Goal: Task Accomplishment & Management: Manage account settings

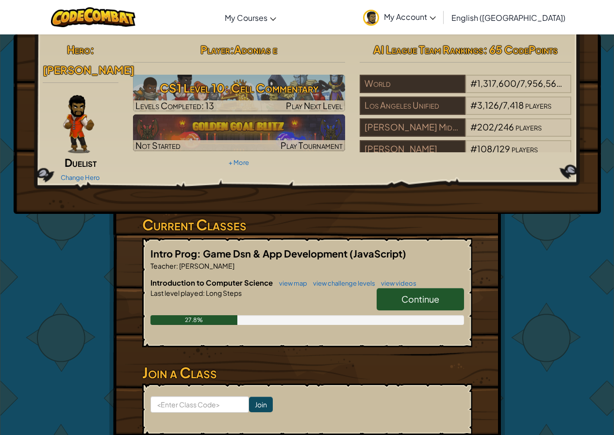
click at [431, 294] on span "Continue" at bounding box center [420, 299] width 38 height 11
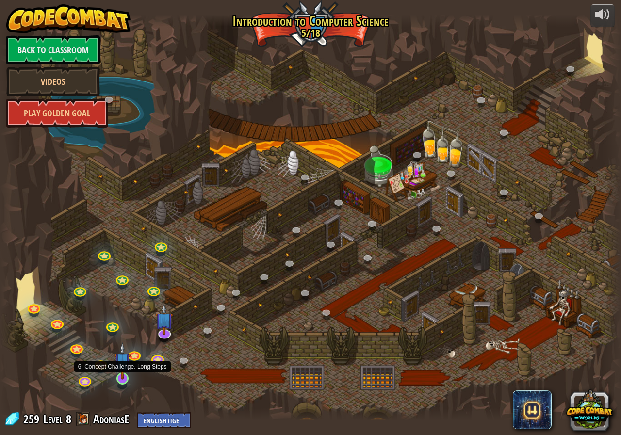
click at [127, 373] on img at bounding box center [123, 361] width 16 height 37
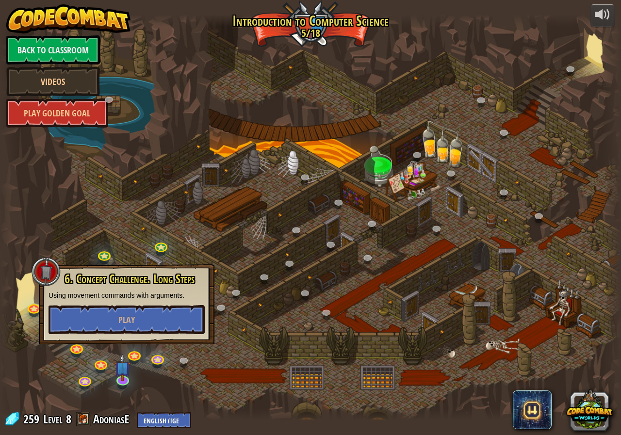
click at [142, 304] on div "6. Concept Challenge. Long Steps Using movement commands with arguments. Play" at bounding box center [127, 304] width 156 height 62
click at [147, 318] on button "Play" at bounding box center [127, 319] width 156 height 29
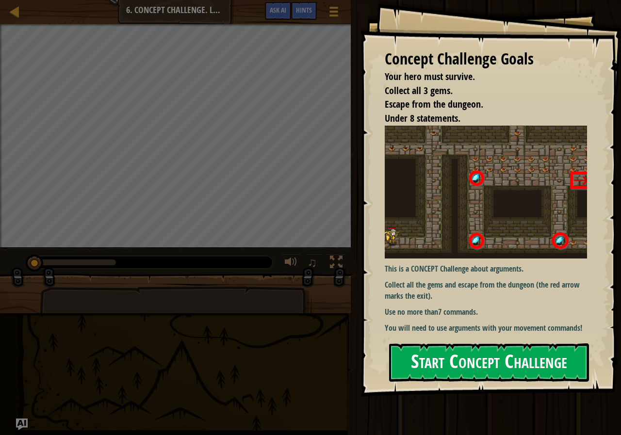
click at [466, 250] on img at bounding box center [490, 192] width 210 height 133
click at [516, 367] on button "Start Concept Challenge" at bounding box center [489, 363] width 200 height 38
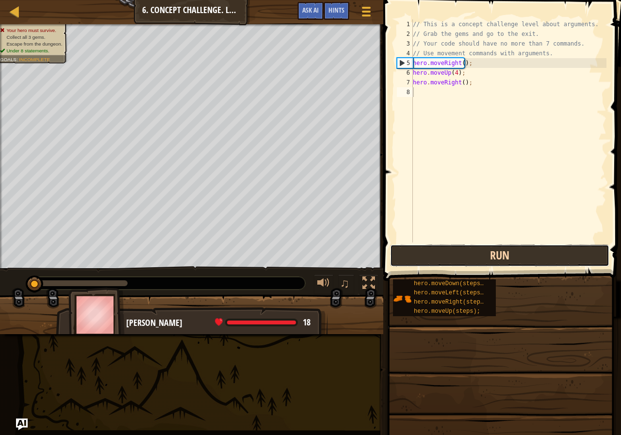
click at [520, 260] on button "Run" at bounding box center [499, 256] width 219 height 22
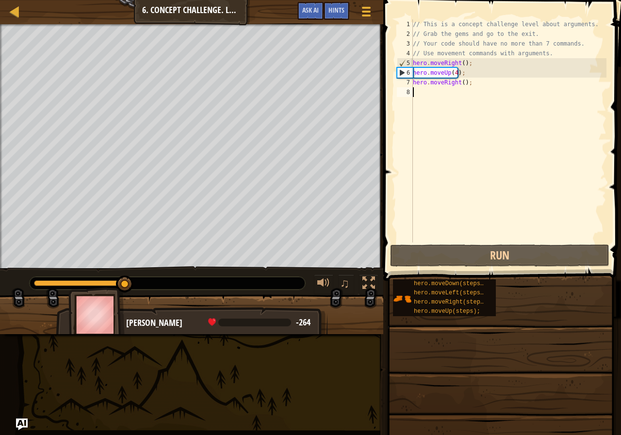
click at [450, 74] on div "// This is a concept challenge level about arguments. // Grab the gems and go t…" at bounding box center [509, 140] width 196 height 243
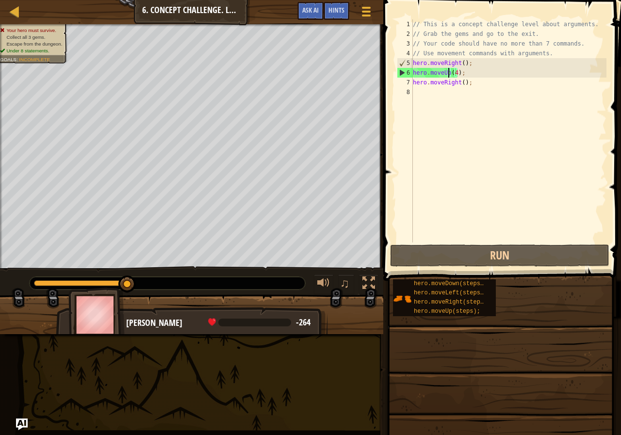
click at [450, 75] on div "// This is a concept challenge level about arguments. // Grab the gems and go t…" at bounding box center [509, 140] width 196 height 243
click at [452, 73] on div "// This is a concept challenge level about arguments. // Grab the gems and go t…" at bounding box center [509, 130] width 196 height 223
click at [454, 72] on div "// This is a concept challenge level about arguments. // Grab the gems and go t…" at bounding box center [509, 140] width 196 height 243
click at [454, 71] on div "// This is a concept challenge level about arguments. // Grab the gems and go t…" at bounding box center [509, 140] width 196 height 243
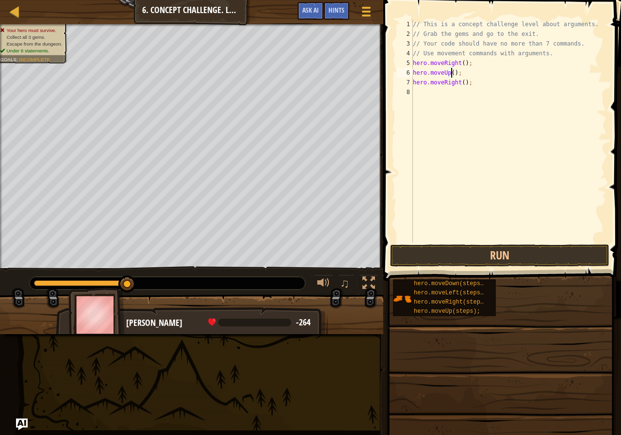
scroll to position [4, 3]
click at [511, 247] on button "Run" at bounding box center [499, 256] width 219 height 22
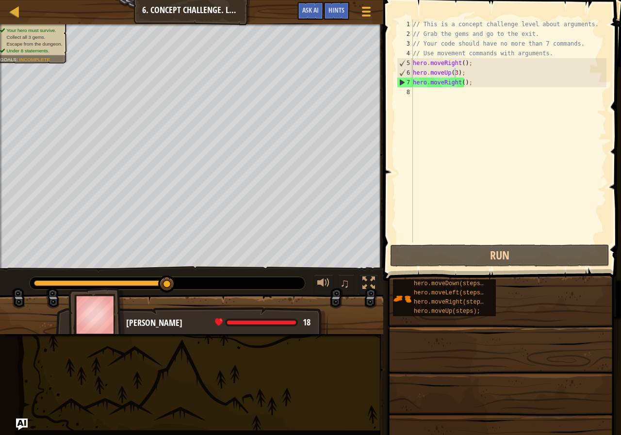
click at [438, 276] on span at bounding box center [500, 412] width 231 height 287
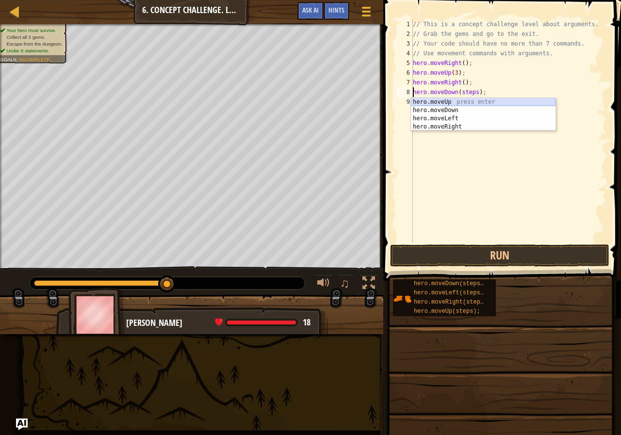
click at [477, 99] on div "hero.moveUp press enter hero.moveDown press enter hero.moveLeft press enter her…" at bounding box center [483, 122] width 145 height 49
type textarea "hero.moveUp().moveDown(steps);"
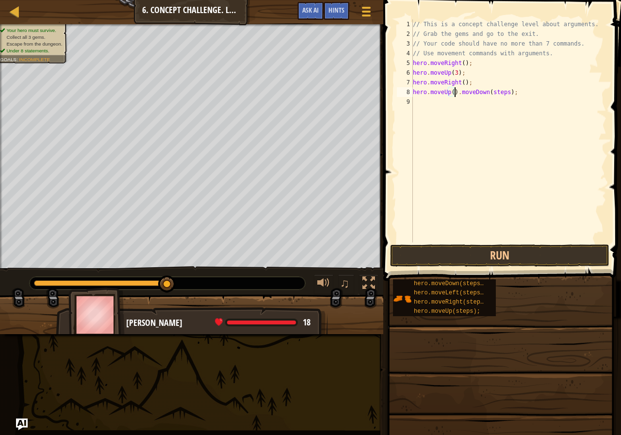
click at [493, 90] on div "// This is a concept challenge level about arguments. // Grab the gems and go t…" at bounding box center [509, 140] width 196 height 243
click at [515, 99] on div "// This is a concept challenge level about arguments. // Grab the gems and go t…" at bounding box center [509, 140] width 196 height 243
drag, startPoint x: 516, startPoint y: 94, endPoint x: 510, endPoint y: 94, distance: 6.8
click at [510, 94] on div "// This is a concept challenge level about arguments. // Grab the gems and go t…" at bounding box center [509, 140] width 196 height 243
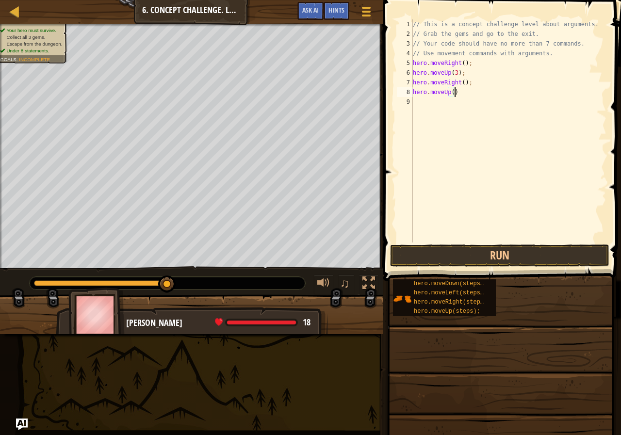
click at [454, 91] on div "// This is a concept challenge level about arguments. // Grab the gems and go t…" at bounding box center [509, 140] width 196 height 243
drag, startPoint x: 450, startPoint y: 93, endPoint x: 443, endPoint y: 92, distance: 7.3
click at [442, 92] on div "// This is a concept challenge level about arguments. // Grab the gems and go t…" at bounding box center [509, 140] width 196 height 243
click at [447, 90] on div "// This is a concept challenge level about arguments. // Grab the gems and go t…" at bounding box center [509, 130] width 196 height 223
click at [453, 90] on div "// This is a concept challenge level about arguments. // Grab the gems and go t…" at bounding box center [509, 140] width 196 height 243
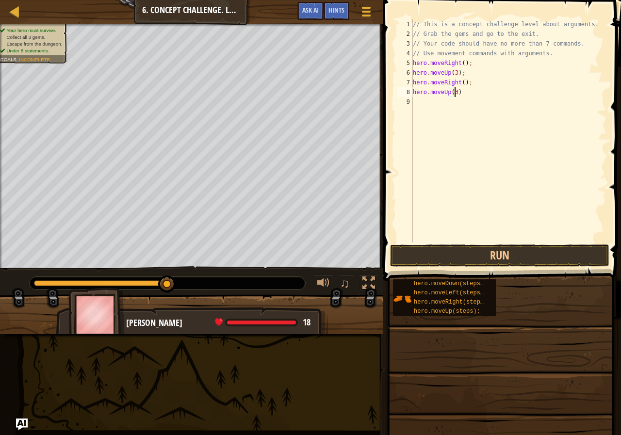
scroll to position [4, 3]
click at [488, 263] on button "Run" at bounding box center [499, 256] width 219 height 22
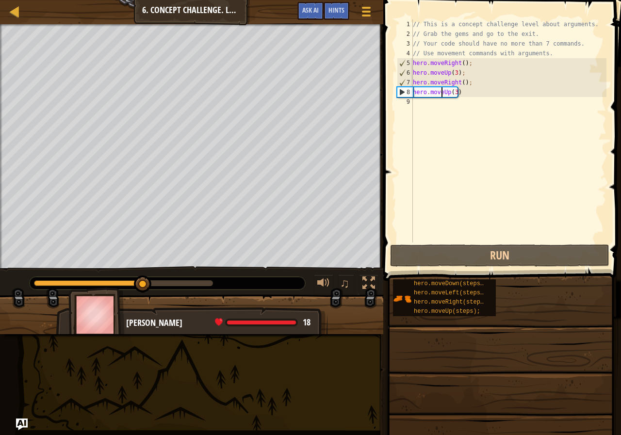
click at [441, 94] on div "// This is a concept challenge level about arguments. // Grab the gems and go t…" at bounding box center [509, 140] width 196 height 243
click at [442, 93] on div "// This is a concept challenge level about arguments. // Grab the gems and go t…" at bounding box center [509, 140] width 196 height 243
click at [444, 93] on div "// This is a concept challenge level about arguments. // Grab the gems and go t…" at bounding box center [509, 140] width 196 height 243
click at [447, 91] on div "// This is a concept challenge level about arguments. // Grab the gems and go t…" at bounding box center [509, 140] width 196 height 243
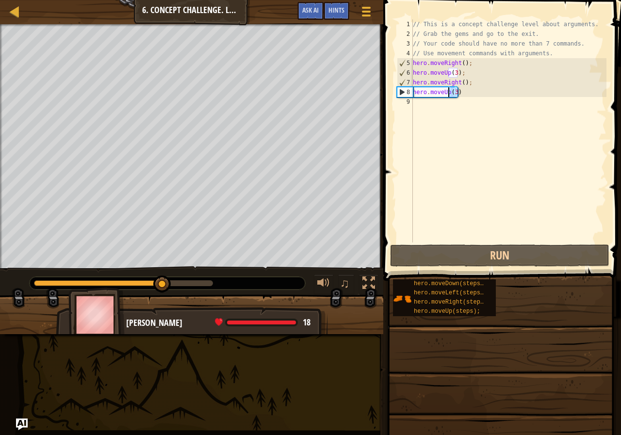
click at [448, 91] on div "// This is a concept challenge level about arguments. // Grab the gems and go t…" at bounding box center [509, 130] width 196 height 223
click at [446, 90] on div "// This is a concept challenge level about arguments. // Grab the gems and go t…" at bounding box center [509, 140] width 196 height 243
type textarea "hero.mhero.moveDown(steps);oveUp(3)"
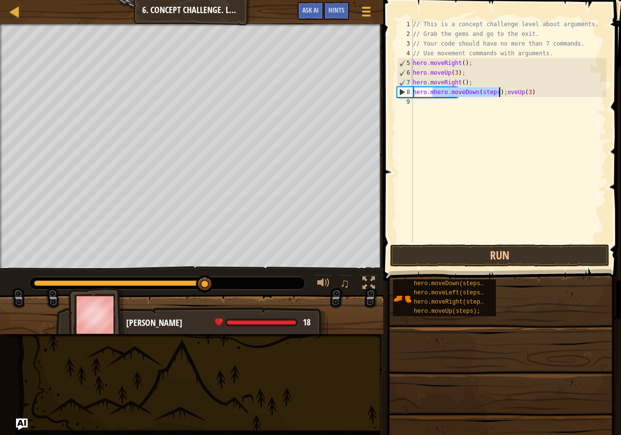
click at [534, 98] on div "// This is a concept challenge level about arguments. // Grab the gems and go t…" at bounding box center [509, 140] width 196 height 243
click at [535, 94] on div "// This is a concept challenge level about arguments. // Grab the gems and go t…" at bounding box center [509, 140] width 196 height 243
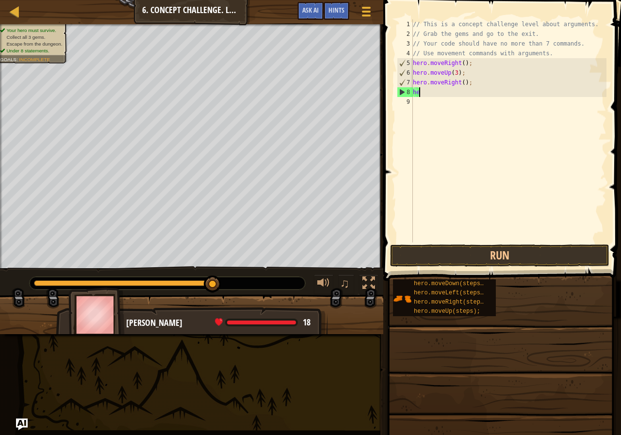
type textarea "h"
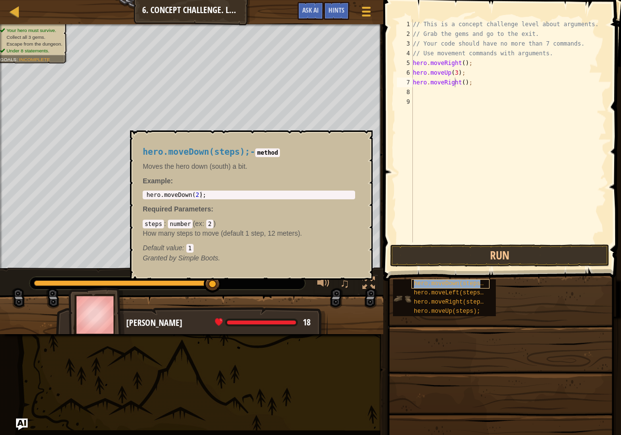
type textarea "hero.moveRighhero.moveDown(steps);t();"
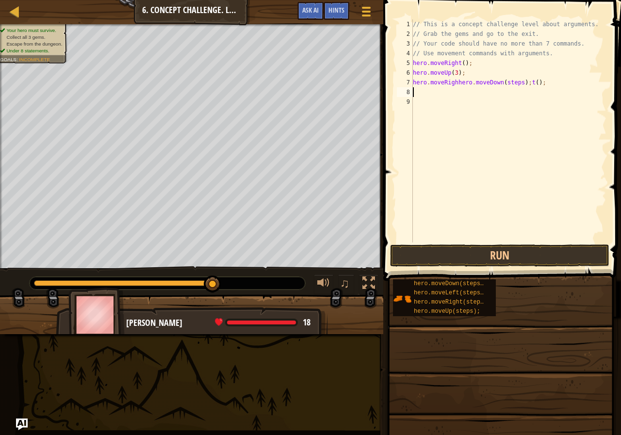
click at [543, 92] on div "// This is a concept challenge level about arguments. // Grab the gems and go t…" at bounding box center [509, 140] width 196 height 243
click at [542, 76] on div "// This is a concept challenge level about arguments. // Grab the gems and go t…" at bounding box center [509, 140] width 196 height 243
type textarea "hero.moveUp(3);"
click at [561, 95] on div "// This is a concept challenge level about arguments. // Grab the gems and go t…" at bounding box center [509, 140] width 196 height 243
click at [558, 89] on div "// This is a concept challenge level about arguments. // Grab the gems and go t…" at bounding box center [509, 140] width 196 height 243
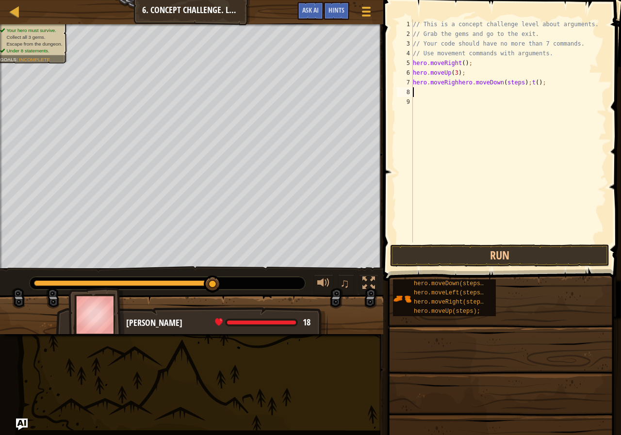
click at [552, 83] on div "// This is a concept challenge level about arguments. // Grab the gems and go t…" at bounding box center [509, 140] width 196 height 243
type textarea "h"
click at [557, 249] on button "Run" at bounding box center [499, 256] width 219 height 22
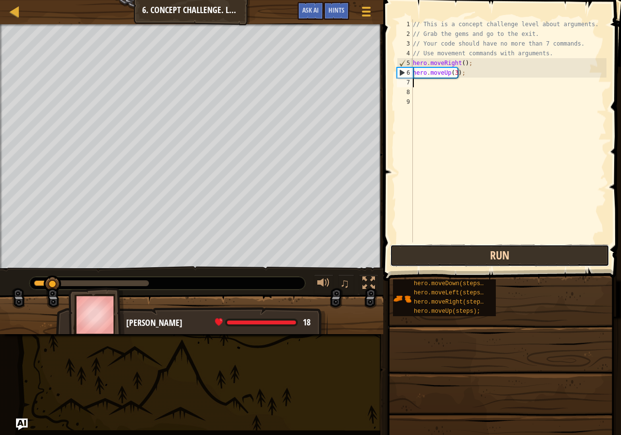
click at [557, 249] on button "Run" at bounding box center [499, 256] width 219 height 22
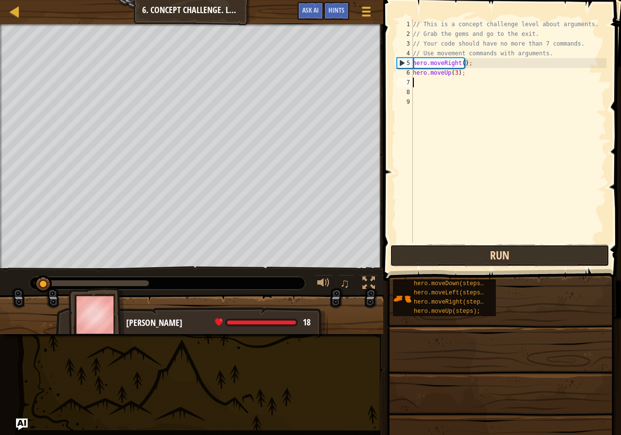
click at [553, 250] on button "Run" at bounding box center [499, 256] width 219 height 22
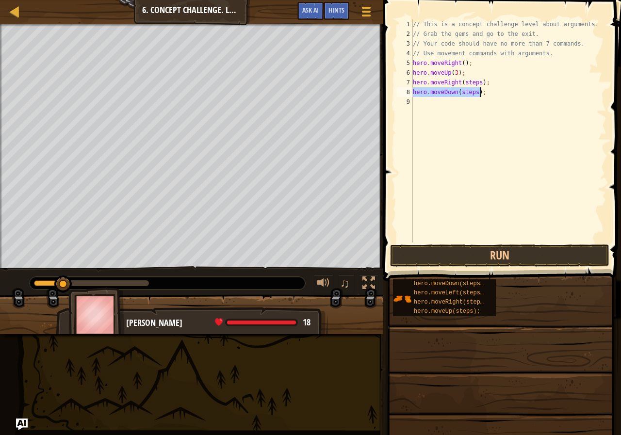
click at [463, 85] on div "// This is a concept challenge level about arguments. // Grab the gems and go t…" at bounding box center [509, 140] width 196 height 243
click at [468, 94] on div "// This is a concept challenge level about arguments. // Grab the gems and go t…" at bounding box center [509, 140] width 196 height 243
click at [473, 84] on div "// This is a concept challenge level about arguments. // Grab the gems and go t…" at bounding box center [509, 140] width 196 height 243
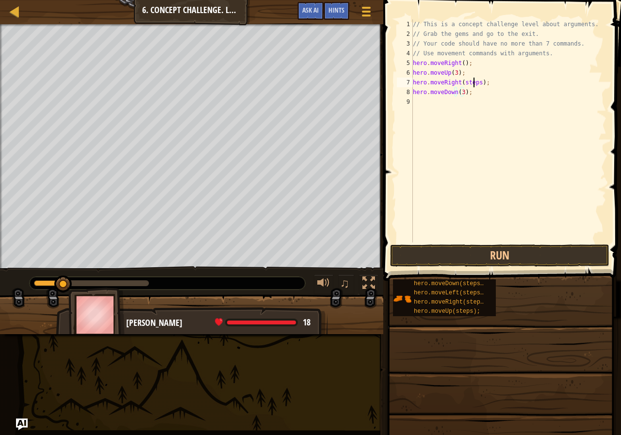
click at [473, 84] on div "// This is a concept challenge level about arguments. // Grab the gems and go t…" at bounding box center [509, 140] width 196 height 243
click at [532, 259] on button "Run" at bounding box center [499, 256] width 219 height 22
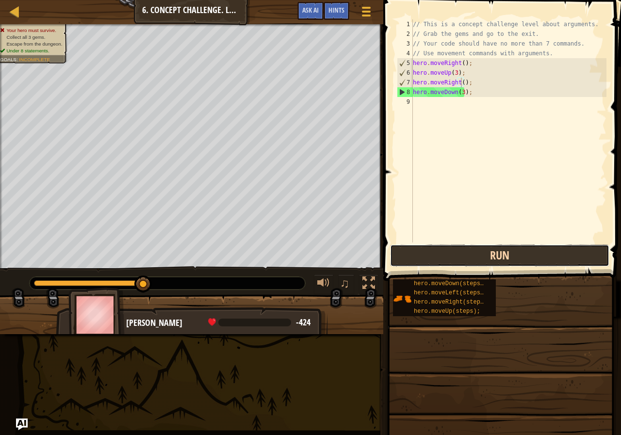
click at [510, 247] on button "Run" at bounding box center [499, 256] width 219 height 22
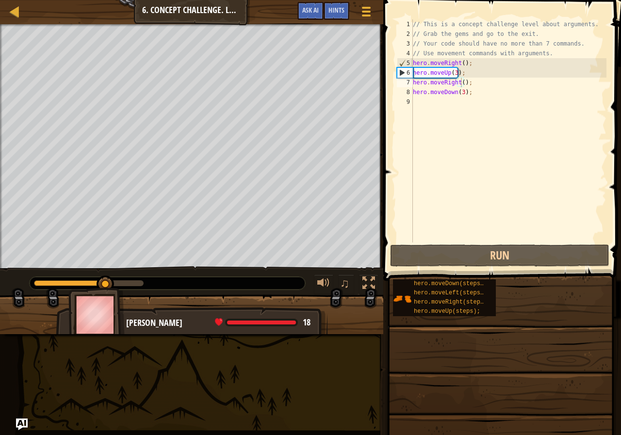
click at [510, 243] on span at bounding box center [503, 127] width 246 height 310
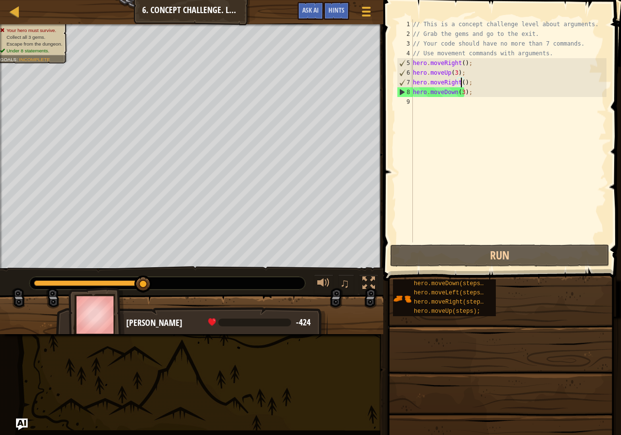
click at [485, 83] on div "// This is a concept challenge level about arguments. // Grab the gems and go t…" at bounding box center [509, 140] width 196 height 243
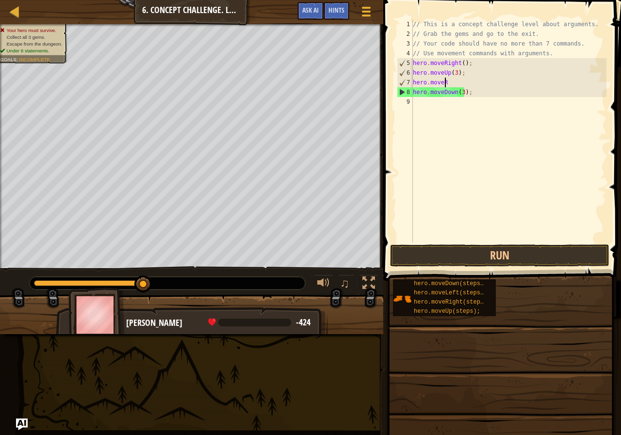
scroll to position [4, 0]
type textarea "h"
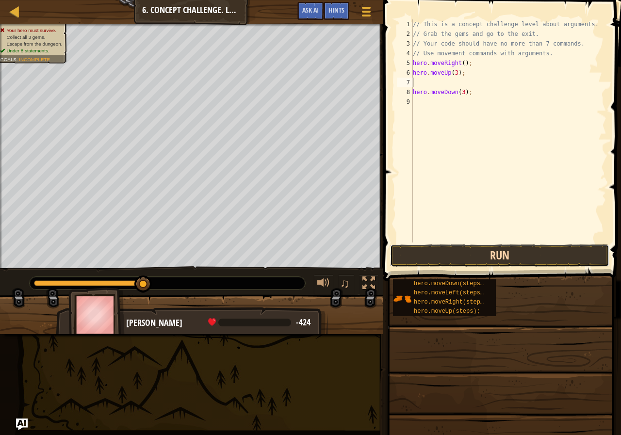
click at [511, 264] on button "Run" at bounding box center [499, 256] width 219 height 22
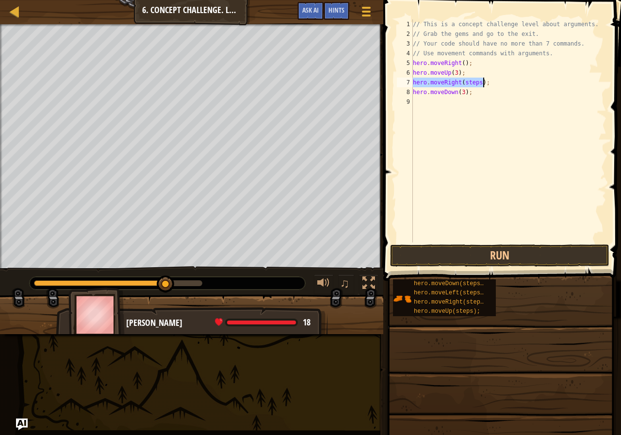
click at [475, 80] on div "// This is a concept challenge level about arguments. // Grab the gems and go t…" at bounding box center [509, 130] width 196 height 223
click at [472, 82] on div "// This is a concept challenge level about arguments. // Grab the gems and go t…" at bounding box center [509, 140] width 196 height 243
type textarea "hero.moveRight();"
click at [529, 231] on div "// This is a concept challenge level about arguments. // Grab the gems and go t…" at bounding box center [509, 140] width 196 height 243
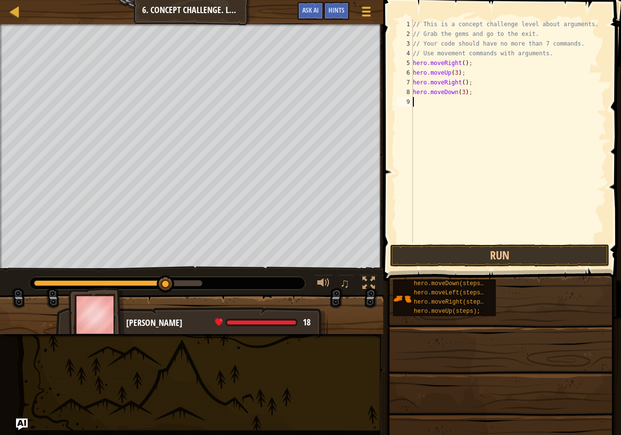
click at [553, 281] on div "hero.moveDown(steps); hero.moveLeft(steps); hero.moveRight(steps); hero.moveUp(…" at bounding box center [504, 298] width 222 height 38
click at [546, 240] on div "// This is a concept challenge level about arguments. // Grab the gems and go t…" at bounding box center [509, 140] width 196 height 243
click at [551, 252] on button "Run" at bounding box center [499, 256] width 219 height 22
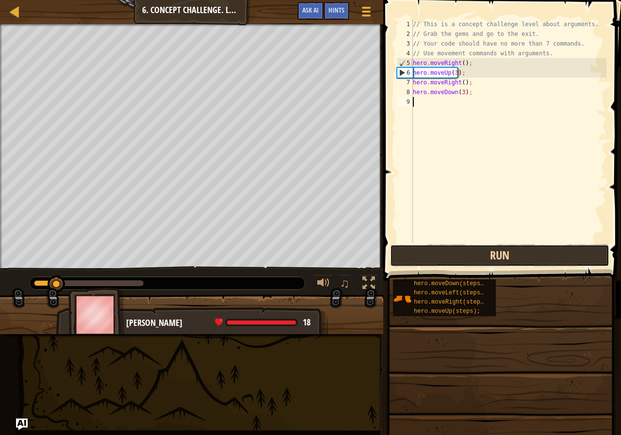
click at [551, 252] on button "Run" at bounding box center [499, 256] width 219 height 22
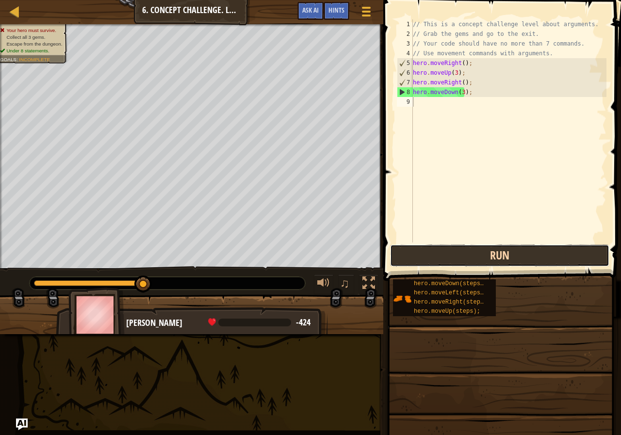
click at [553, 246] on button "Run" at bounding box center [499, 256] width 219 height 22
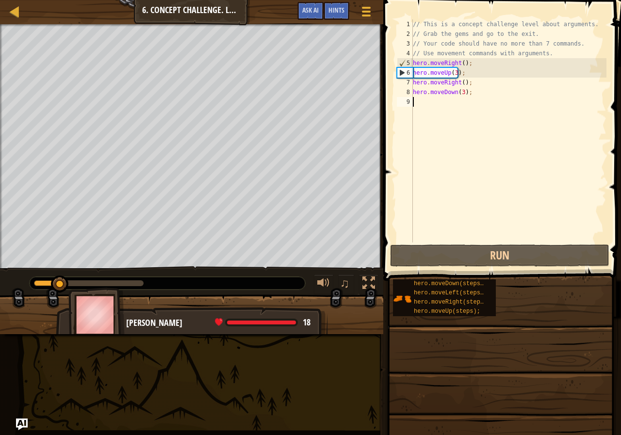
drag, startPoint x: 125, startPoint y: 281, endPoint x: 56, endPoint y: 267, distance: 70.2
click at [56, 267] on div "♫" at bounding box center [191, 280] width 383 height 29
click at [13, 253] on div "Your hero must survive. Collect all 3 gems. Escape from the dungeon. Under 8 st…" at bounding box center [310, 179] width 621 height 310
click at [473, 102] on div "// This is a concept challenge level about arguments. // Grab the gems and go t…" at bounding box center [509, 140] width 196 height 243
click at [475, 89] on div "// This is a concept challenge level about arguments. // Grab the gems and go t…" at bounding box center [509, 140] width 196 height 243
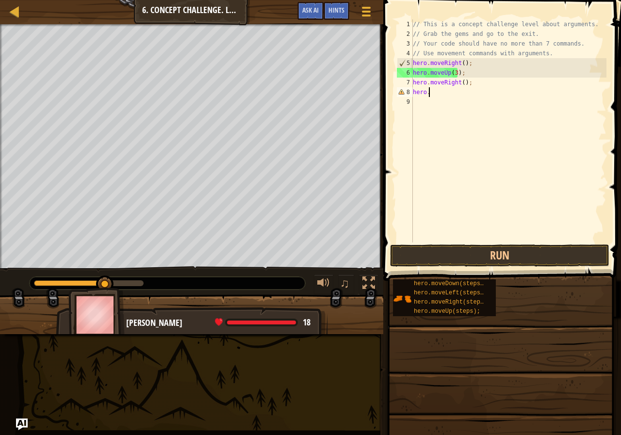
type textarea "h"
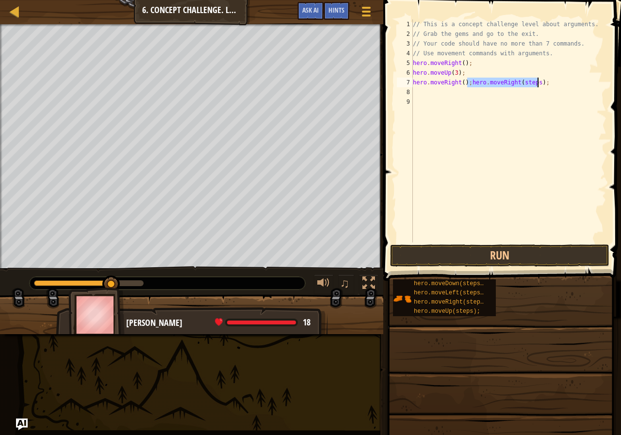
click at [526, 84] on div "// This is a concept challenge level about arguments. // Grab the gems and go t…" at bounding box center [509, 130] width 196 height 223
click at [526, 84] on div "// This is a concept challenge level about arguments. // Grab the gems and go t…" at bounding box center [509, 140] width 196 height 243
click at [505, 257] on button "Run" at bounding box center [499, 256] width 219 height 22
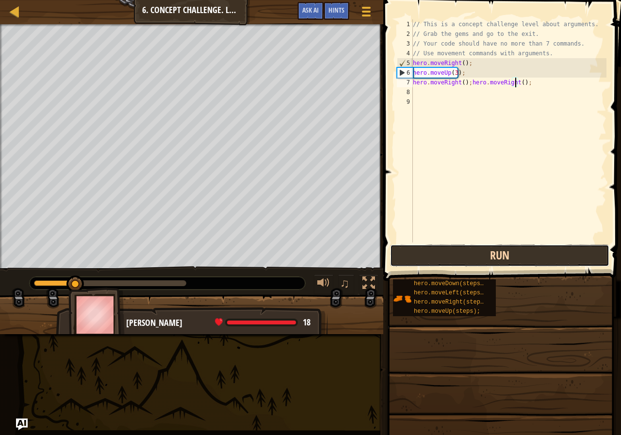
click at [509, 263] on button "Run" at bounding box center [499, 256] width 219 height 22
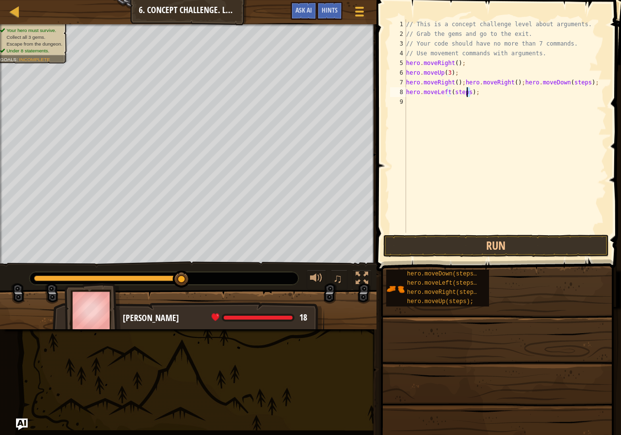
drag, startPoint x: 469, startPoint y: 94, endPoint x: 461, endPoint y: 96, distance: 7.9
click at [465, 92] on div "// This is a concept challenge level about arguments. // Grab the gems and go t…" at bounding box center [505, 135] width 202 height 233
click at [461, 96] on div "// This is a concept challenge level about arguments. // Grab the gems and go t…" at bounding box center [505, 135] width 202 height 233
click at [567, 81] on div "// This is a concept challenge level about arguments. // Grab the gems and go t…" at bounding box center [505, 135] width 202 height 233
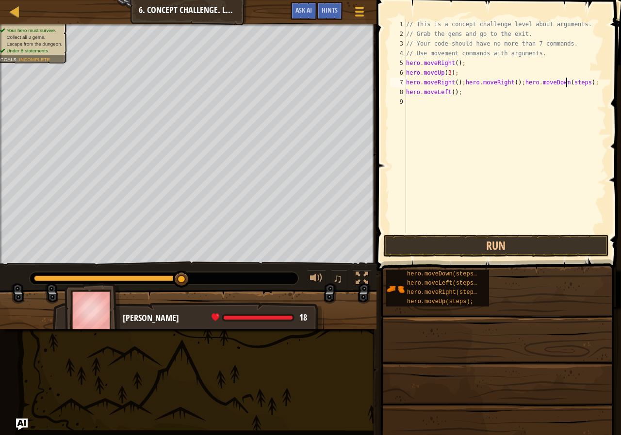
click at [568, 82] on div "// This is a concept challenge level about arguments. // Grab the gems and go t…" at bounding box center [505, 135] width 202 height 233
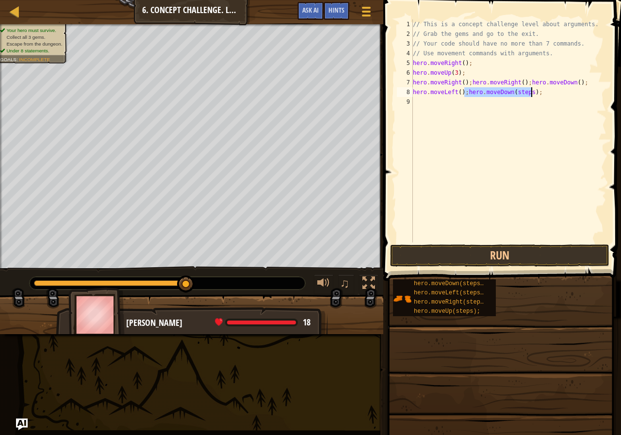
click at [522, 89] on div "// This is a concept challenge level about arguments. // Grab the gems and go t…" at bounding box center [509, 130] width 196 height 223
click at [520, 89] on div "// This is a concept challenge level about arguments. // Grab the gems and go t…" at bounding box center [509, 140] width 196 height 243
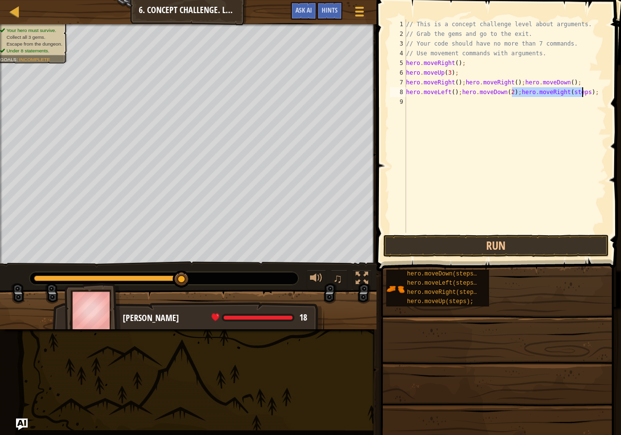
click at [567, 90] on div "// This is a concept challenge level about arguments. // Grab the gems and go t…" at bounding box center [505, 126] width 202 height 214
click at [567, 90] on div "// This is a concept challenge level about arguments. // Grab the gems and go t…" at bounding box center [505, 135] width 202 height 233
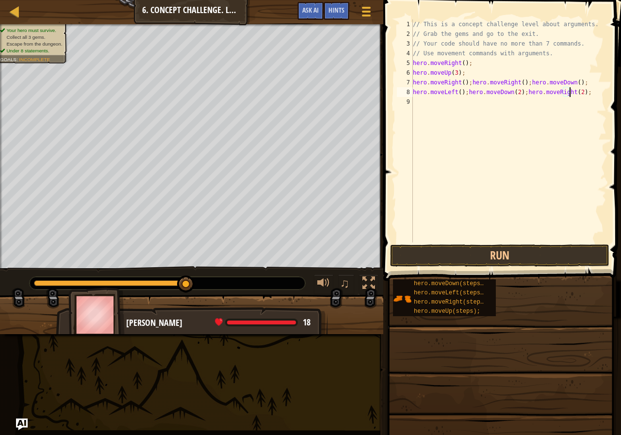
scroll to position [4, 13]
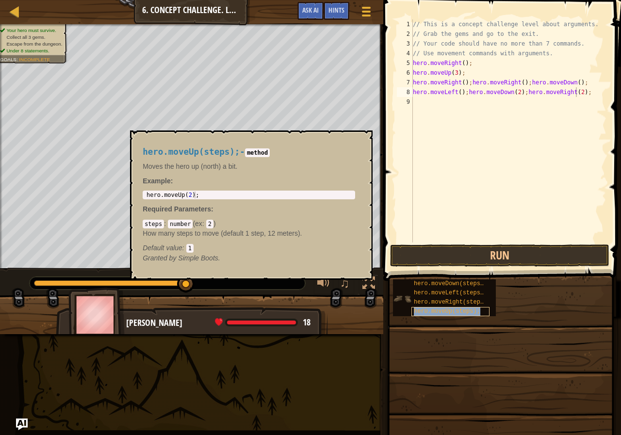
type textarea "hero.moveLeft();hero.moveDown(2);hero.moveRight(2);hero.moveUp(steps);"
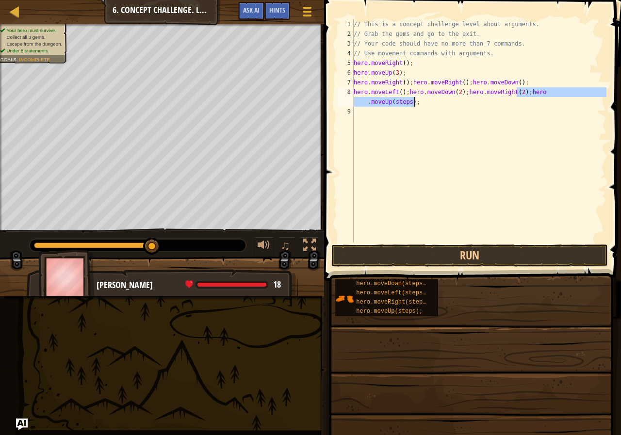
click at [480, 129] on div "// This is a concept challenge level about arguments. // Grab the gems and go t…" at bounding box center [479, 140] width 255 height 243
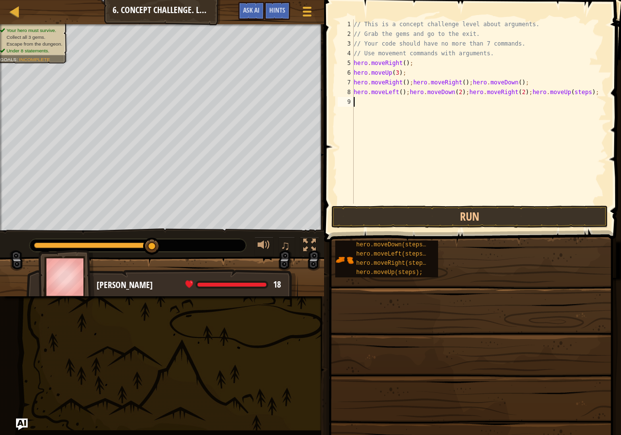
scroll to position [4, 0]
click at [565, 89] on div "// This is a concept challenge level about arguments. // Grab the gems and go t…" at bounding box center [479, 121] width 255 height 204
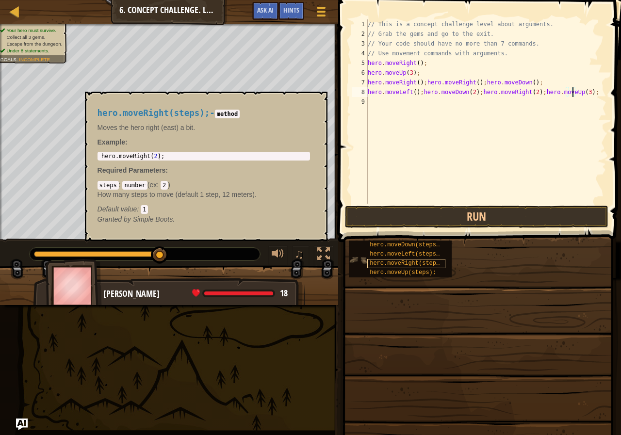
type textarea "hero.moveLeft();hero.moveDown(2);hero.moveRight(2);hero.moveUp(3);"
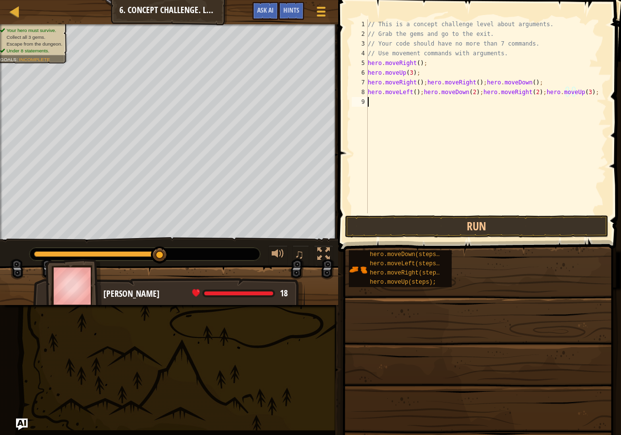
scroll to position [4, 0]
drag, startPoint x: 410, startPoint y: 99, endPoint x: 339, endPoint y: 195, distance: 119.1
click at [405, 103] on div "// This is a concept challenge level about arguments. // Grab the gems and go t…" at bounding box center [486, 126] width 241 height 214
click at [408, 91] on div "// This is a concept challenge level about arguments. // Grab the gems and go t…" at bounding box center [486, 126] width 241 height 214
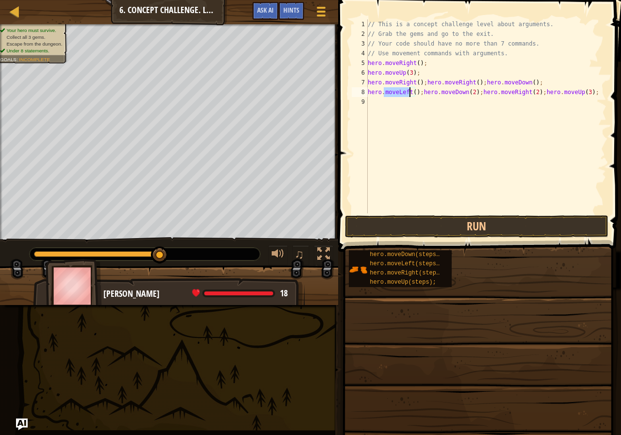
click at [377, 94] on div "// This is a concept challenge level about arguments. // Grab the gems and go t…" at bounding box center [486, 126] width 241 height 214
click at [393, 95] on div "// This is a concept challenge level about arguments. // Grab the gems and go t…" at bounding box center [486, 126] width 241 height 214
drag, startPoint x: 393, startPoint y: 95, endPoint x: 397, endPoint y: 99, distance: 5.8
click at [397, 99] on div "// This is a concept challenge level about arguments. // Grab the gems and go t…" at bounding box center [486, 126] width 241 height 214
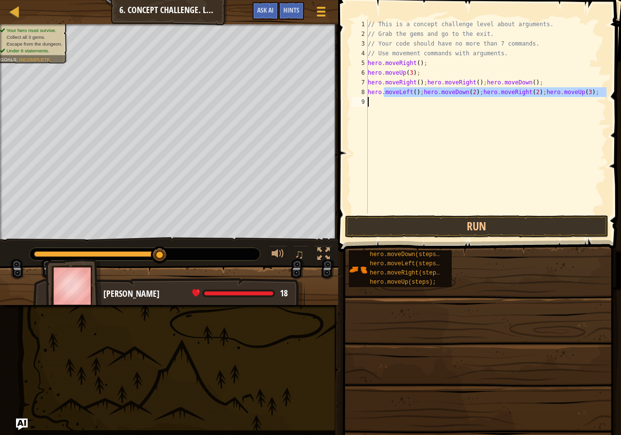
type textarea "hero.moveLeft();hero.moveDown(2);hero.moveRight(2);hero.moveUp(3);"
click at [397, 115] on div "// This is a concept challenge level about arguments. // Grab the gems and go t…" at bounding box center [486, 116] width 241 height 194
click at [415, 91] on div "// This is a concept challenge level about arguments. // Grab the gems and go t…" at bounding box center [486, 126] width 241 height 214
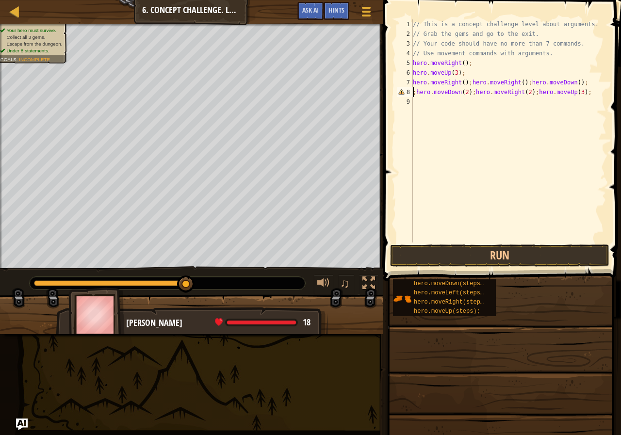
click at [414, 91] on div "// This is a concept challenge level about arguments. // Grab the gems and go t…" at bounding box center [509, 140] width 196 height 243
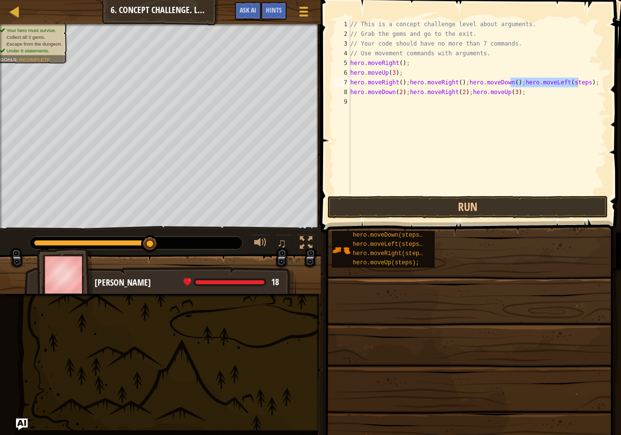
click at [562, 78] on div "// This is a concept challenge level about arguments. // Grab the gems and go t…" at bounding box center [477, 106] width 258 height 175
click at [562, 78] on div "// This is a concept challenge level about arguments. // Grab the gems and go t…" at bounding box center [477, 116] width 258 height 194
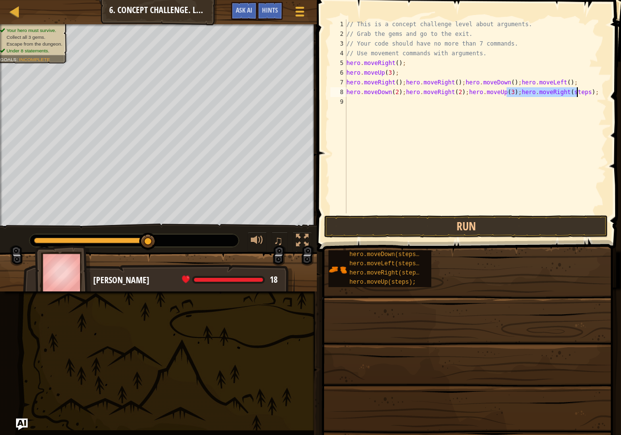
click at [588, 92] on div "// This is a concept challenge level about arguments. // Grab the gems and go t…" at bounding box center [476, 116] width 262 height 194
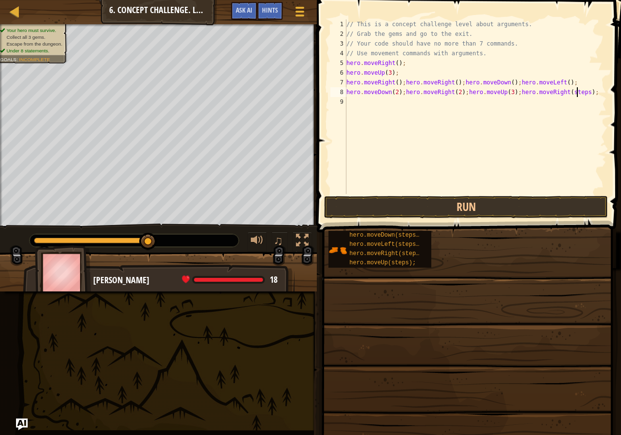
click at [559, 93] on div "// This is a concept challenge level about arguments. // Grab the gems and go t…" at bounding box center [476, 116] width 262 height 194
click at [548, 198] on button "Run" at bounding box center [466, 207] width 284 height 22
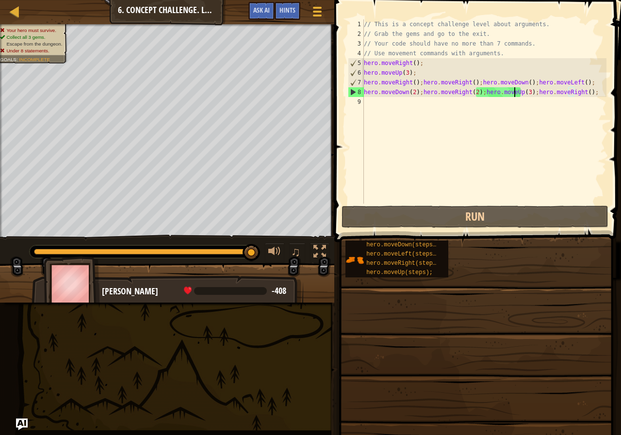
click at [514, 92] on div "// This is a concept challenge level about arguments. // Grab the gems and go t…" at bounding box center [484, 121] width 245 height 204
click at [516, 91] on div "// This is a concept challenge level about arguments. // Grab the gems and go t…" at bounding box center [484, 121] width 245 height 204
click at [516, 92] on div "// This is a concept challenge level about arguments. // Grab the gems and go t…" at bounding box center [484, 121] width 245 height 204
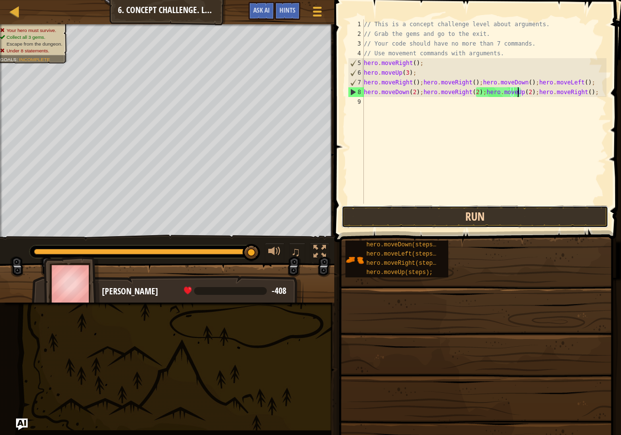
click at [557, 211] on button "Run" at bounding box center [475, 217] width 267 height 22
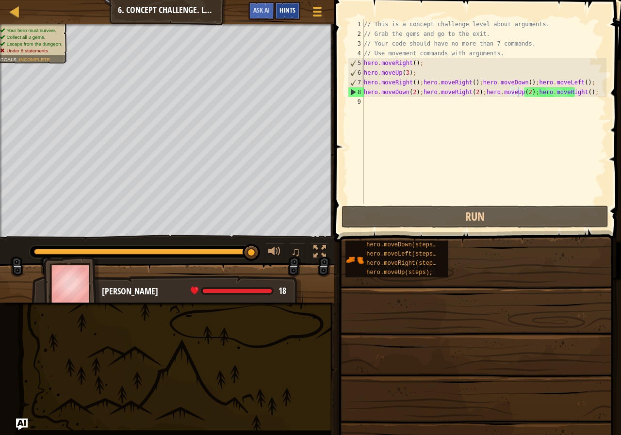
click at [300, 5] on div "Hints" at bounding box center [288, 11] width 26 height 18
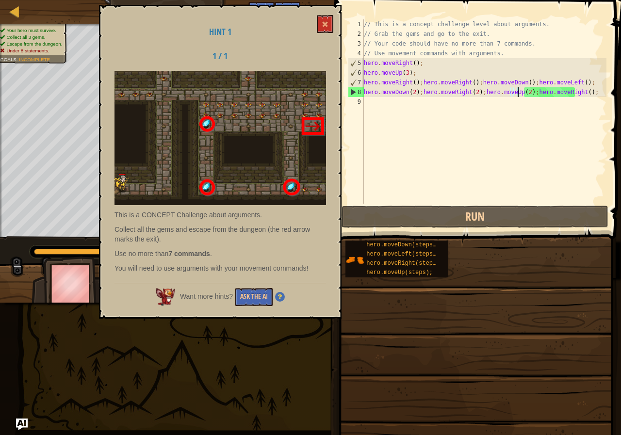
click at [503, 60] on div "// This is a concept challenge level about arguments. // Grab the gems and go t…" at bounding box center [484, 121] width 245 height 204
click at [497, 56] on div "// This is a concept challenge level about arguments. // Grab the gems and go t…" at bounding box center [484, 121] width 245 height 204
type textarea "/"
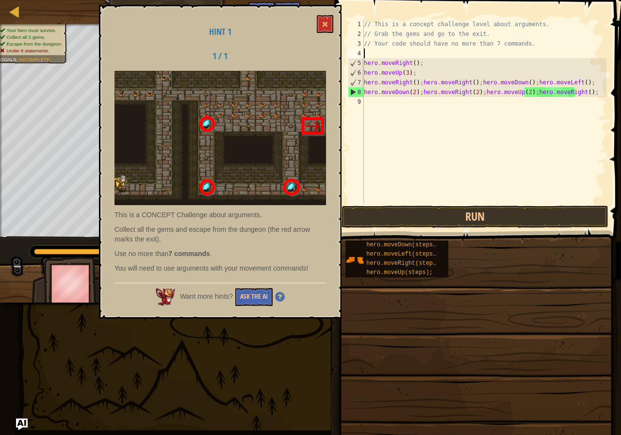
scroll to position [4, 0]
click at [523, 39] on div "// This is a concept challenge level about arguments. // Grab the gems and go t…" at bounding box center [484, 121] width 245 height 204
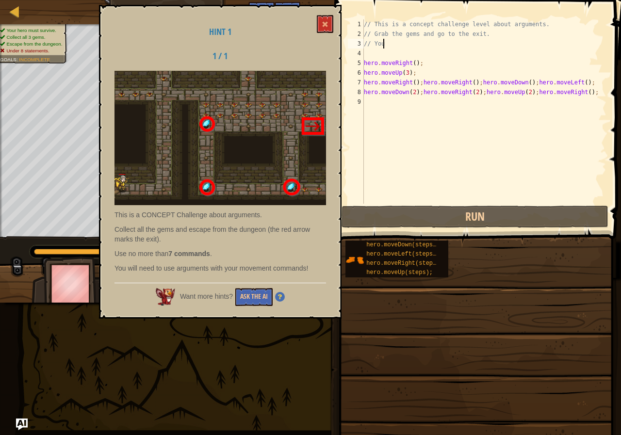
type textarea "/"
click at [488, 31] on div "// This is a concept challenge level about arguments. // Grab the gems and go t…" at bounding box center [484, 121] width 245 height 204
type textarea "/"
click at [534, 24] on div "// This is a concept challenge level about argument hero . moveRight ( ) ; hero…" at bounding box center [484, 121] width 245 height 204
type textarea "/"
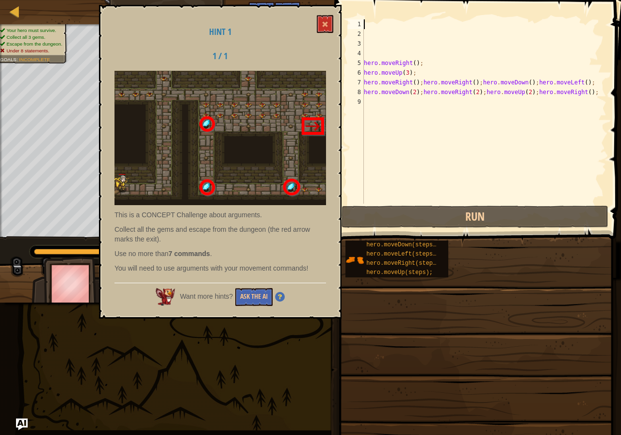
click at [406, 64] on div "hero . moveRight ( ) ; hero . moveUp ( 3 ) ; hero . moveRight ( ) ; hero . move…" at bounding box center [484, 121] width 245 height 204
click at [372, 63] on div "hero . moveRight ( ) ; hero . moveUp ( 3 ) ; hero . moveRight ( ) ; hero . move…" at bounding box center [484, 121] width 245 height 204
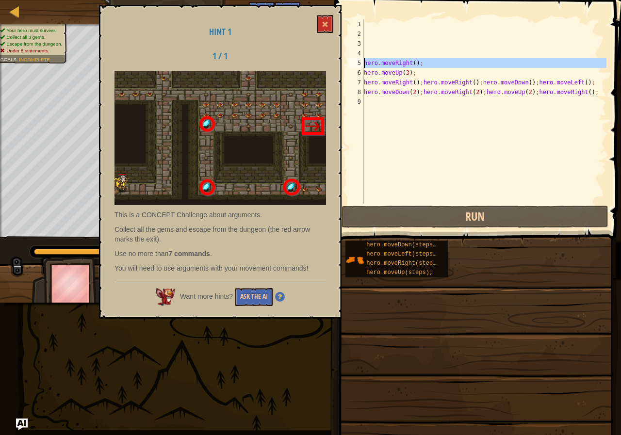
click at [372, 63] on div "hero . moveRight ( ) ; hero . moveUp ( 3 ) ; hero . moveRight ( ) ; hero . move…" at bounding box center [484, 121] width 245 height 204
type textarea "hero.moveRight(); hero.moveUp(3);"
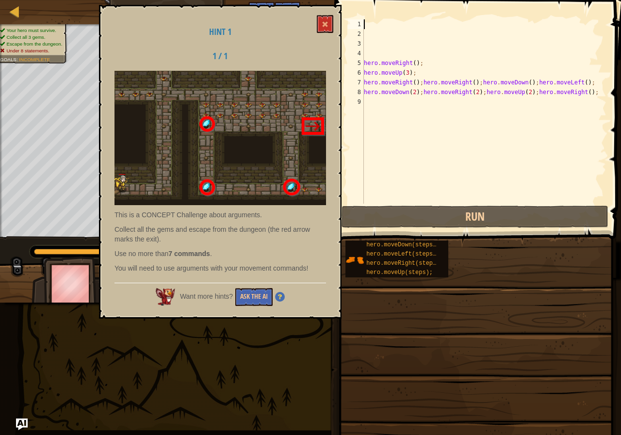
click at [366, 28] on div "hero . moveRight ( ) ; hero . moveUp ( 3 ) ; hero . moveRight ( ) ; hero . move…" at bounding box center [484, 121] width 245 height 204
paste textarea "hero.moveRight();"
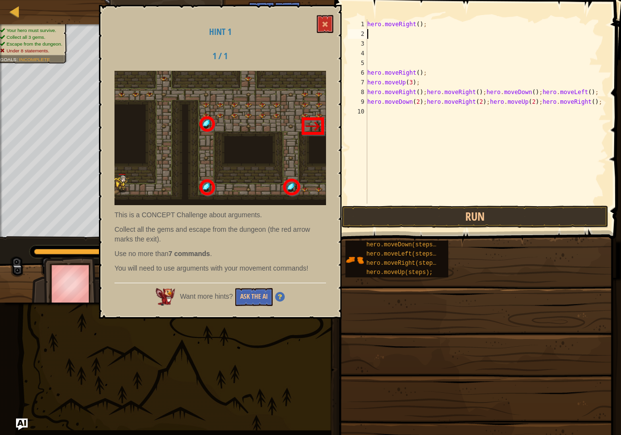
click at [436, 67] on div "hero . moveRight ( ) ; hero . moveRight ( ) ; hero . moveUp ( 3 ) ; hero . move…" at bounding box center [486, 121] width 242 height 204
click at [414, 72] on div "hero . moveRight ( ) ; hero . moveRight ( ) ; hero . moveUp ( 3 ) ; hero . move…" at bounding box center [486, 121] width 242 height 204
click at [425, 70] on div "hero . moveRight ( ) ; hero . moveRight ( ) ; hero . moveUp ( 3 ) ; hero . move…" at bounding box center [486, 121] width 242 height 204
type textarea "h"
click at [382, 86] on div "hero . moveRight ( ) ; hero . moveUp ( 3 ) ; hero . moveRight ( ) ; hero . move…" at bounding box center [486, 121] width 242 height 204
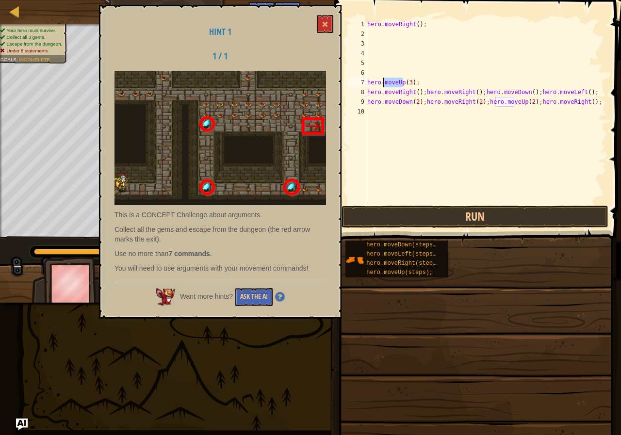
click at [382, 86] on div "hero . moveRight ( ) ; hero . moveUp ( 3 ) ; hero . moveRight ( ) ; hero . move…" at bounding box center [486, 121] width 242 height 204
type textarea "hero.moveUp(3); hero.moveRight();hero.moveRight();hero.moveDown();hero.moveLeft…"
click at [370, 34] on div "hero . moveRight ( ) ; hero . moveUp ( 3 ) ; hero . moveRight ( ) ; hero . move…" at bounding box center [486, 121] width 242 height 204
paste textarea "hero.moveRight();hero.moveRight();hero.moveDown();hero.moveLeft();"
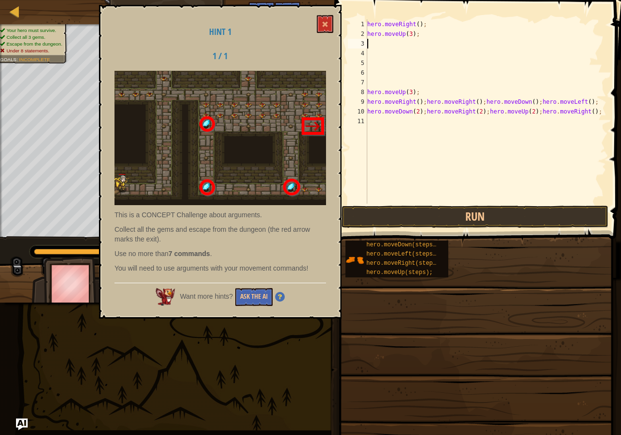
click at [395, 103] on div "hero . moveRight ( ) ; hero . moveUp ( 3 ) ; hero . moveUp ( 3 ) ; hero . moveR…" at bounding box center [486, 121] width 242 height 204
click at [373, 100] on div "hero . moveRight ( ) ; hero . moveUp ( 3 ) ; hero . moveUp ( 3 ) ; hero . moveR…" at bounding box center [486, 121] width 242 height 204
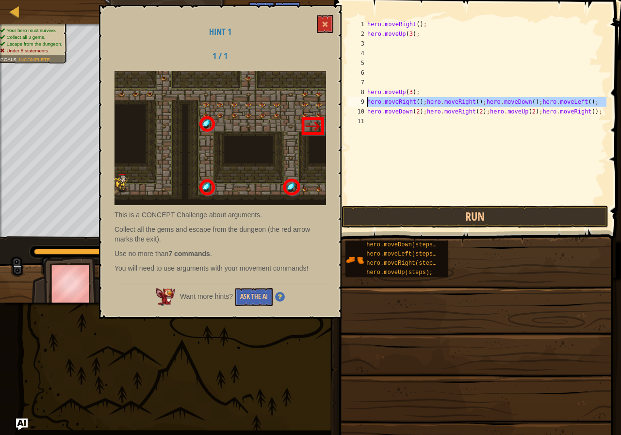
click at [373, 100] on div "hero . moveRight ( ) ; hero . moveUp ( 3 ) ; hero . moveUp ( 3 ) ; hero . moveR…" at bounding box center [486, 121] width 242 height 204
type textarea "hero.moveRight();hero.moveRight();hero.moveDown();hero.moveLeft(); hero.moveDow…"
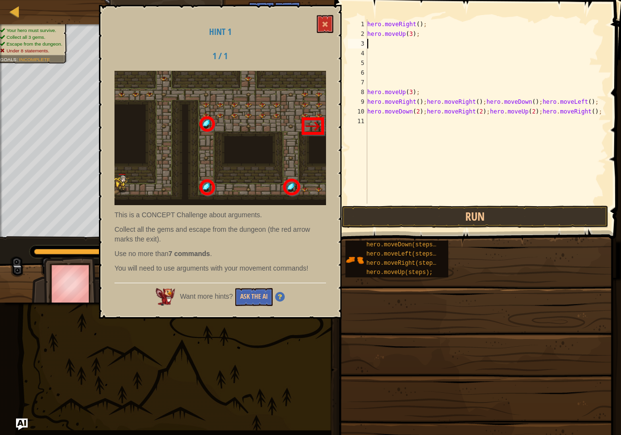
click at [370, 42] on div "hero . moveRight ( ) ; hero . moveUp ( 3 ) ; hero . moveUp ( 3 ) ; hero . moveR…" at bounding box center [486, 121] width 242 height 204
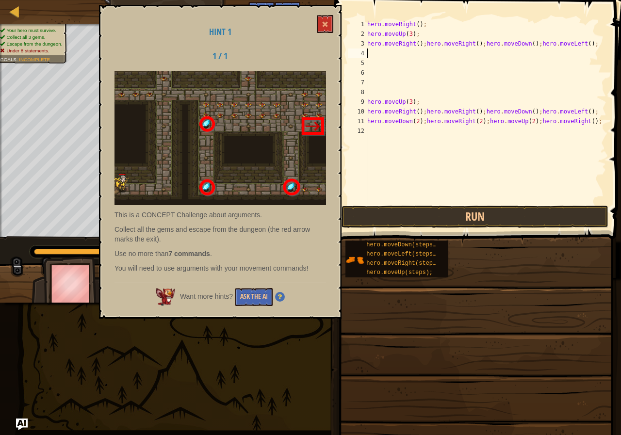
click at [373, 123] on div "hero . moveRight ( ) ; hero . moveUp ( 3 ) ; hero . moveRight ( ) ; hero . move…" at bounding box center [486, 121] width 242 height 204
click at [372, 124] on div "hero . moveRight ( ) ; hero . moveUp ( 3 ) ; hero . moveRight ( ) ; hero . move…" at bounding box center [486, 121] width 242 height 204
type textarea "hero.moveDown(2);hero.moveRight(2);hero.moveUp(2);hero.moveRight();"
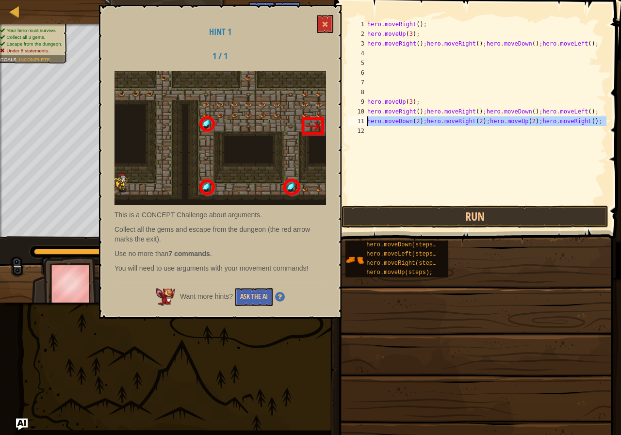
click at [377, 55] on div "hero . moveRight ( ) ; hero . moveUp ( 3 ) ; hero . moveRight ( ) ; hero . move…" at bounding box center [486, 121] width 242 height 204
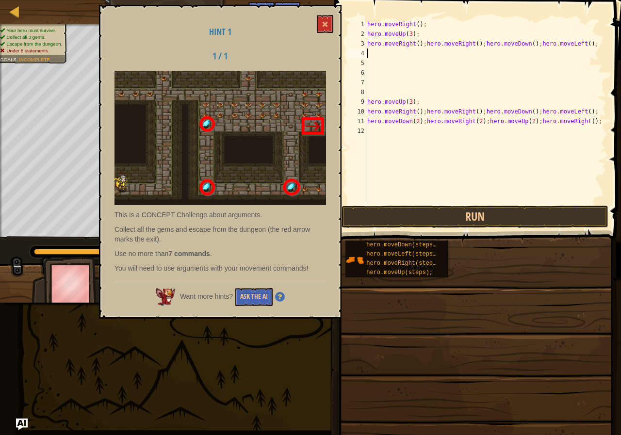
paste textarea "hero.moveDown(2);hero.moveRight(2);hero.moveUp(2);hero.moveRight();"
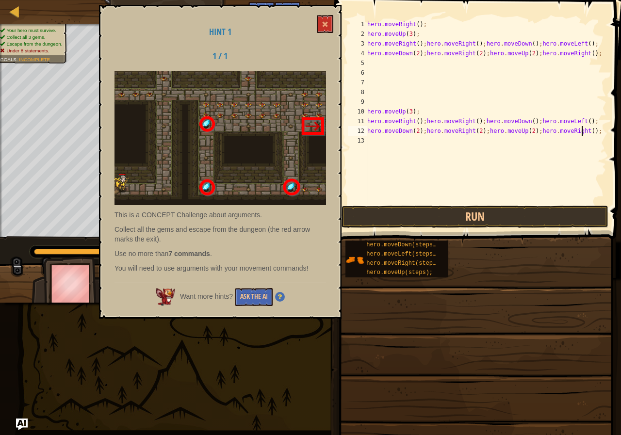
click at [597, 132] on div "hero . moveRight ( ) ; hero . moveUp ( 3 ) ; hero . moveRight ( ) ; hero . move…" at bounding box center [486, 121] width 242 height 204
type textarea "h"
type textarea "hero.moveRight();hero.moveRight();hero.moveDown();hero.move"
click at [597, 132] on div "hero . moveRight ( ) ; hero . moveUp ( 3 ) ; hero . moveRight ( ) ; hero . move…" at bounding box center [486, 121] width 242 height 204
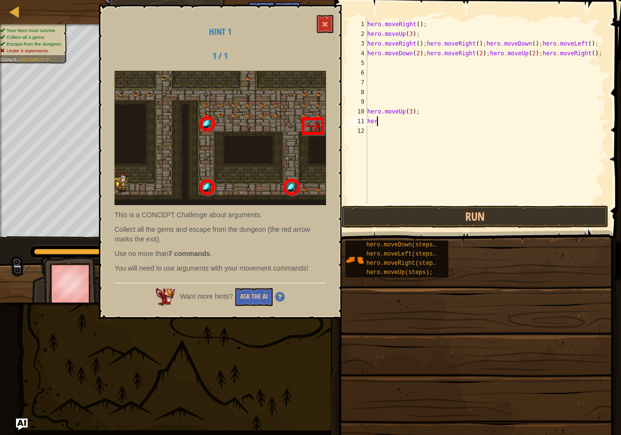
type textarea "h"
click at [514, 223] on button "Run" at bounding box center [475, 217] width 267 height 22
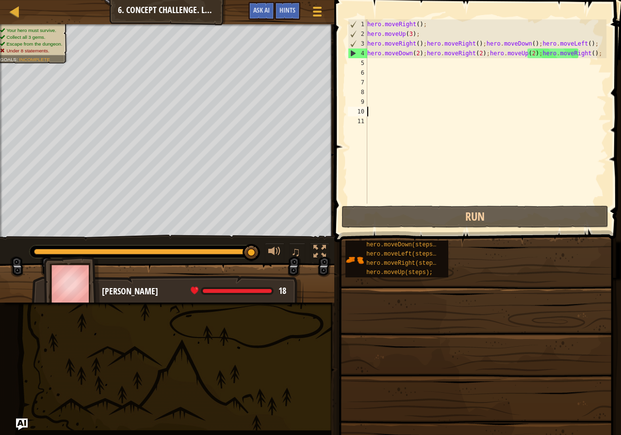
click at [414, 42] on div "hero . moveRight ( ) ; hero . moveUp ( 3 ) ; hero . moveRight ( ) ; hero . move…" at bounding box center [486, 121] width 242 height 204
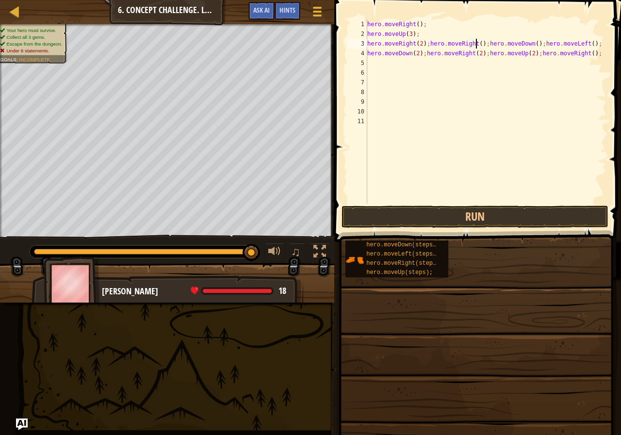
click at [477, 44] on div "hero . moveRight ( ) ; hero . moveUp ( 3 ) ; hero . moveRight ( 2 ) ; hero . mo…" at bounding box center [486, 121] width 242 height 204
click at [479, 43] on div "hero . moveRight ( ) ; hero . moveUp ( 3 ) ; hero . moveRight ( 2 ) ; hero . mo…" at bounding box center [486, 121] width 242 height 204
click at [539, 207] on button "Run" at bounding box center [475, 217] width 267 height 22
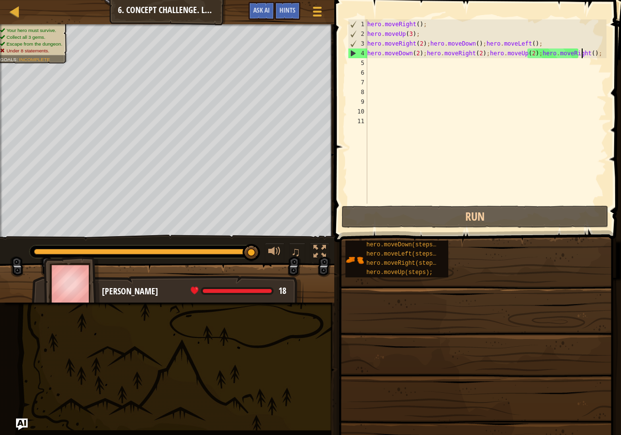
click at [583, 51] on div "hero . moveRight ( ) ; hero . moveUp ( 3 ) ; hero . moveRight ( 2 ) ; hero . mo…" at bounding box center [486, 121] width 242 height 204
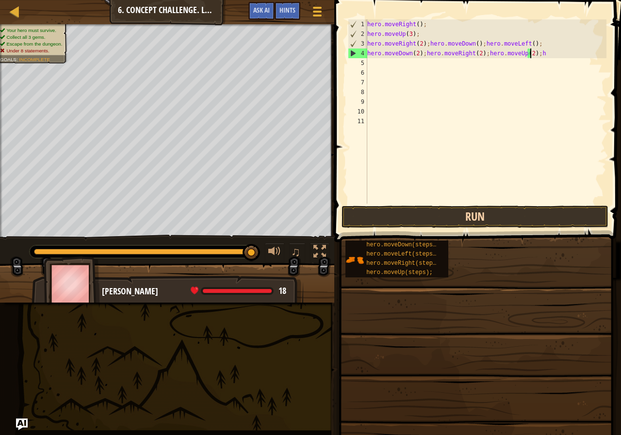
type textarea "hero.moveDown(2);hero.moveRight(2);hero.moveUp(2);"
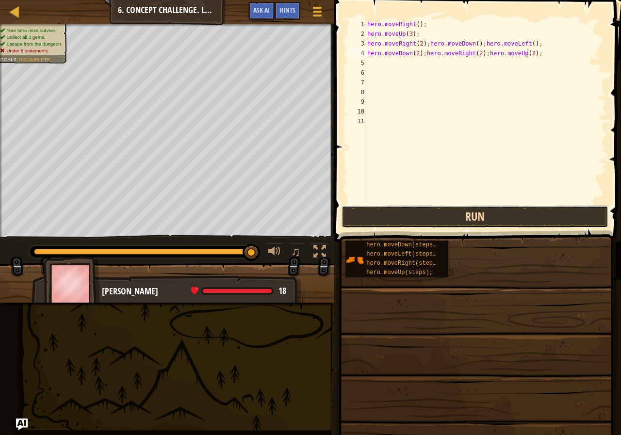
click at [545, 225] on button "Run" at bounding box center [475, 217] width 267 height 22
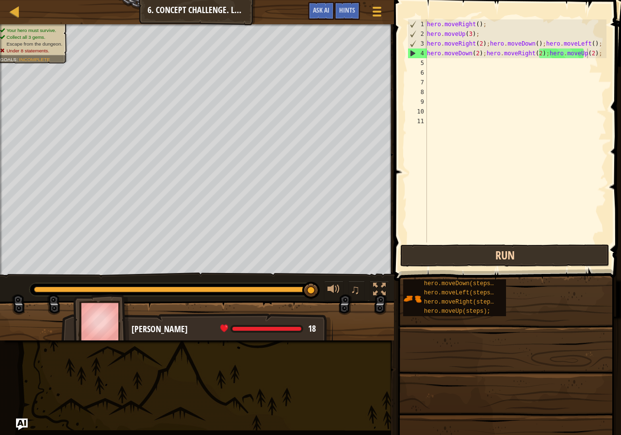
drag, startPoint x: 567, startPoint y: 274, endPoint x: 568, endPoint y: 261, distance: 13.1
click at [568, 265] on div "Hints Videos hero.moveDown(2);hero.moveRight(2);hero.moveUp(2); 1 2 3 4 5 6 7 8…" at bounding box center [506, 215] width 230 height 430
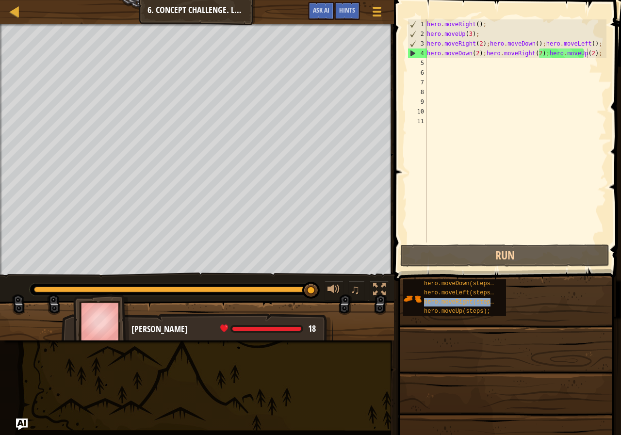
click at [213, 14] on div "Map Introduction to Computer Science 6. Concept Challenge. Long Steps Game Menu…" at bounding box center [197, 12] width 394 height 24
click at [215, 10] on div "Map Introduction to Computer Science 6. Concept Challenge. Long Steps Game Menu…" at bounding box center [197, 12] width 394 height 24
click at [21, 12] on link "Map" at bounding box center [21, 11] width 5 height 13
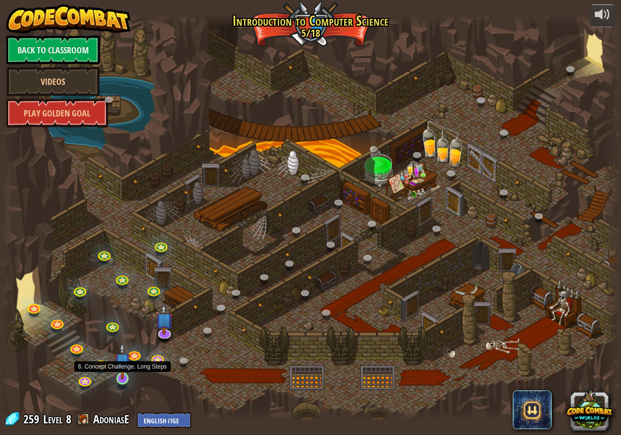
click at [121, 373] on img at bounding box center [123, 361] width 16 height 37
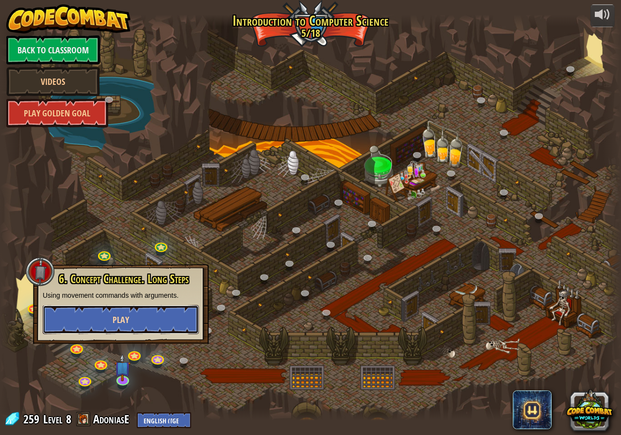
click at [143, 318] on button "Play" at bounding box center [121, 319] width 156 height 29
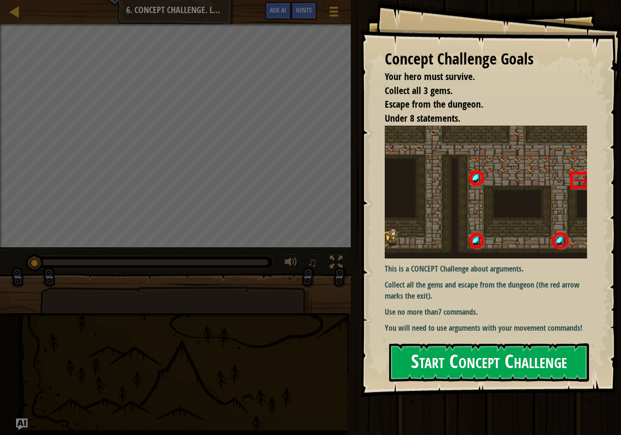
click at [506, 364] on button "Start Concept Challenge" at bounding box center [489, 363] width 200 height 38
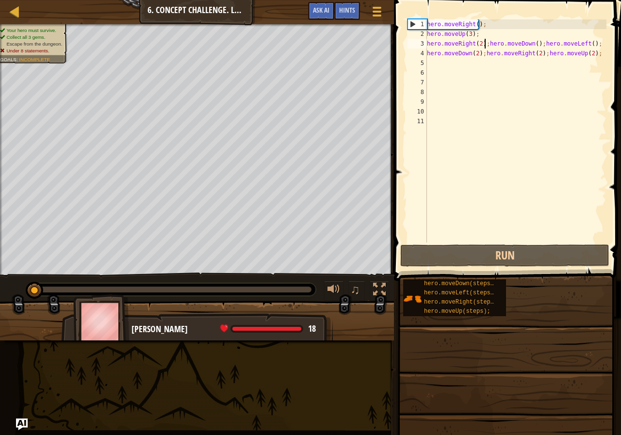
click at [486, 42] on div "hero . moveRight ( ) ; hero . moveUp ( 3 ) ; hero . moveRight ( 2 ) ; hero . mo…" at bounding box center [515, 140] width 181 height 243
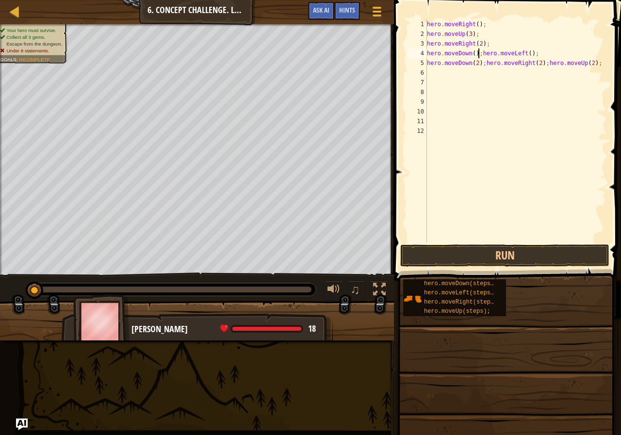
click at [478, 54] on div "hero . moveRight ( ) ; hero . moveUp ( 3 ) ; hero . moveRight ( 2 ) ; hero . mo…" at bounding box center [515, 140] width 181 height 243
click at [482, 75] on div "hero . moveRight ( ) ; hero . moveUp ( 3 ) ; hero . moveRight ( 2 ) ; hero . mo…" at bounding box center [515, 140] width 181 height 243
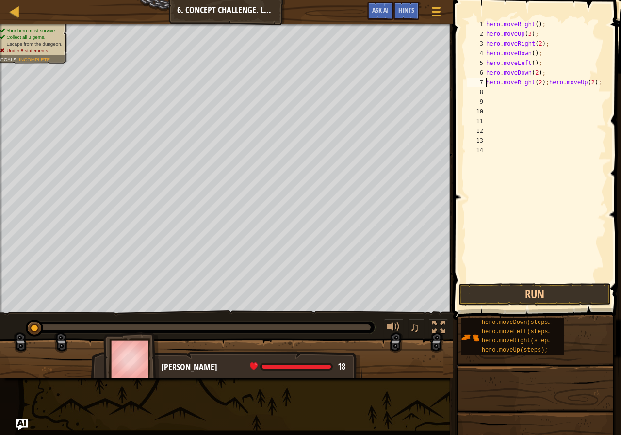
click at [544, 84] on div "hero . moveRight ( ) ; hero . moveUp ( 3 ) ; hero . moveRight ( 2 ) ; hero . mo…" at bounding box center [545, 159] width 122 height 281
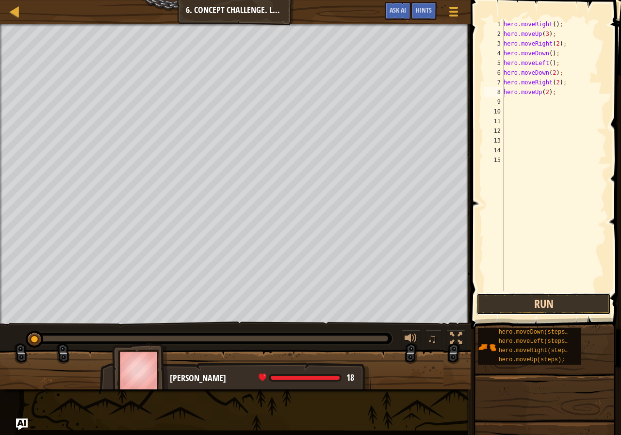
click at [557, 296] on button "Run" at bounding box center [544, 304] width 134 height 22
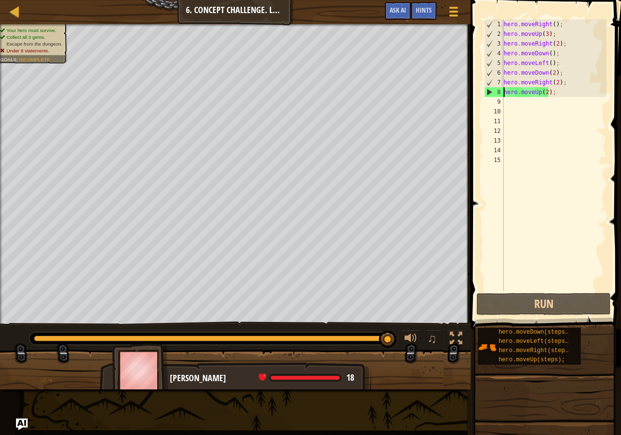
click at [555, 58] on div "hero . moveRight ( ) ; hero . moveUp ( 3 ) ; hero . moveRight ( 2 ) ; hero . mo…" at bounding box center [554, 164] width 105 height 291
click at [559, 52] on div "hero . moveRight ( ) ; hero . moveUp ( 3 ) ; hero . moveRight ( 2 ) ; hero . mo…" at bounding box center [554, 164] width 105 height 291
click at [548, 56] on div "hero . moveRight ( ) ; hero . moveUp ( 3 ) ; hero . moveRight ( 2 ) ; hero . mo…" at bounding box center [554, 164] width 105 height 291
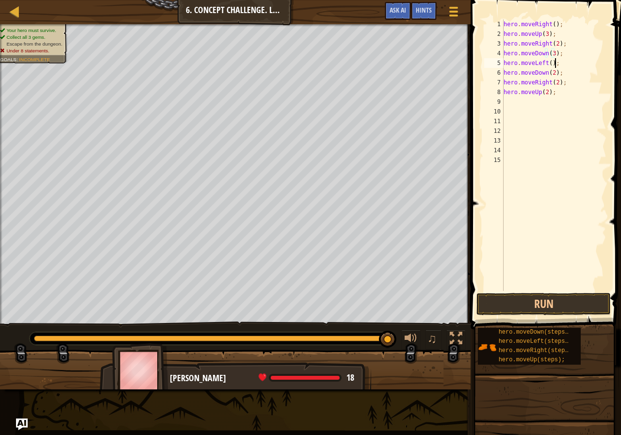
click at [555, 64] on div "hero . moveRight ( ) ; hero . moveUp ( 3 ) ; hero . moveRight ( 2 ) ; hero . mo…" at bounding box center [554, 164] width 105 height 291
type textarea "h"
click at [568, 72] on div "hero . moveRight ( ) ; hero . moveUp ( 3 ) ; hero . moveRight ( 2 ) ; hero . mo…" at bounding box center [554, 164] width 105 height 291
type textarea "h"
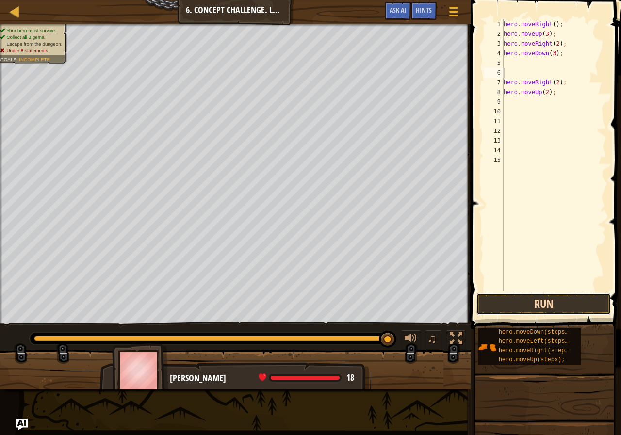
click at [574, 300] on button "Run" at bounding box center [544, 304] width 134 height 22
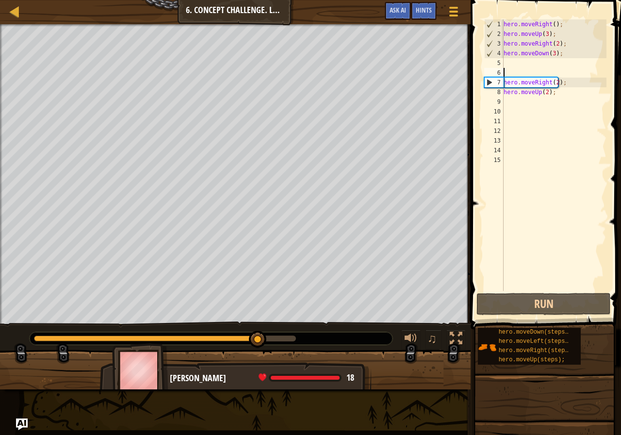
click at [504, 82] on div "hero . moveRight ( ) ; hero . moveUp ( 3 ) ; hero . moveRight ( 2 ) ; hero . mo…" at bounding box center [554, 164] width 105 height 291
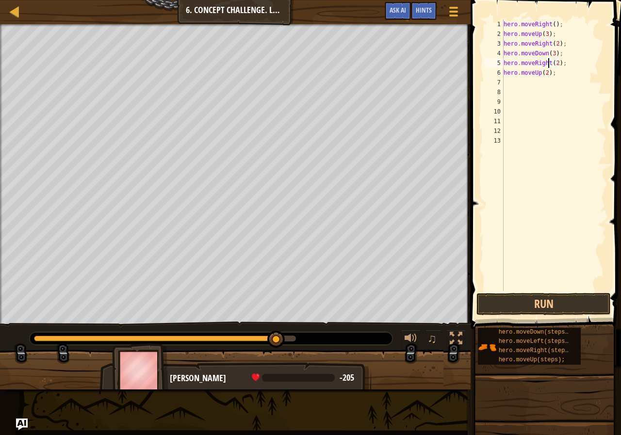
click at [548, 61] on div "hero . moveRight ( ) ; hero . moveUp ( 3 ) ; hero . moveRight ( 2 ) ; hero . mo…" at bounding box center [554, 164] width 105 height 291
click at [552, 61] on div "hero . moveRight ( ) ; hero . moveUp ( 3 ) ; hero . moveRight ( 2 ) ; hero . mo…" at bounding box center [554, 164] width 105 height 291
click at [564, 75] on div "hero . moveRight ( ) ; hero . moveUp ( 3 ) ; hero . moveRight ( 2 ) ; hero . mo…" at bounding box center [554, 164] width 105 height 291
type textarea "hero.moveUp(2);"
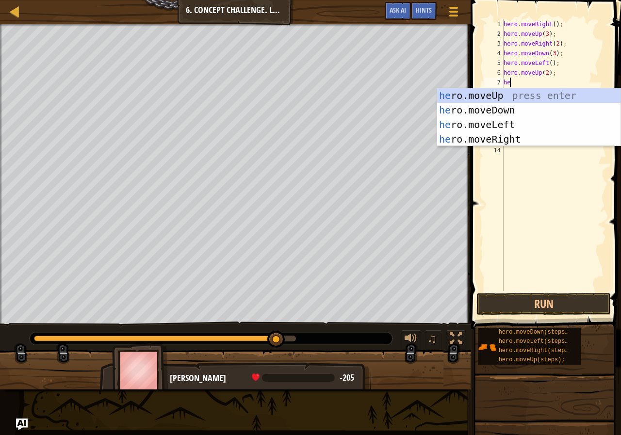
scroll to position [4, 0]
type textarea "hero"
click at [508, 138] on div "hero .moveUp press enter hero .moveDown press enter hero .moveLeft press enter …" at bounding box center [528, 131] width 183 height 87
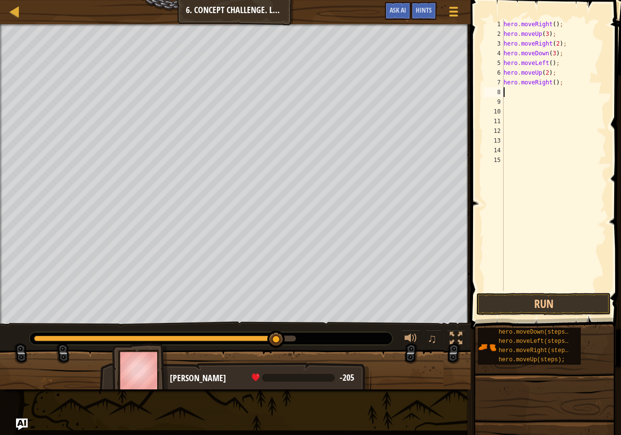
scroll to position [4, 0]
click at [551, 81] on div "hero . moveRight ( ) ; hero . moveUp ( 3 ) ; hero . moveRight ( 2 ) ; hero . mo…" at bounding box center [554, 164] width 105 height 291
type textarea "hero.moveRight(2);"
click at [571, 289] on div "hero . moveRight ( ) ; hero . moveUp ( 3 ) ; hero . moveRight ( 2 ) ; hero . mo…" at bounding box center [554, 164] width 105 height 291
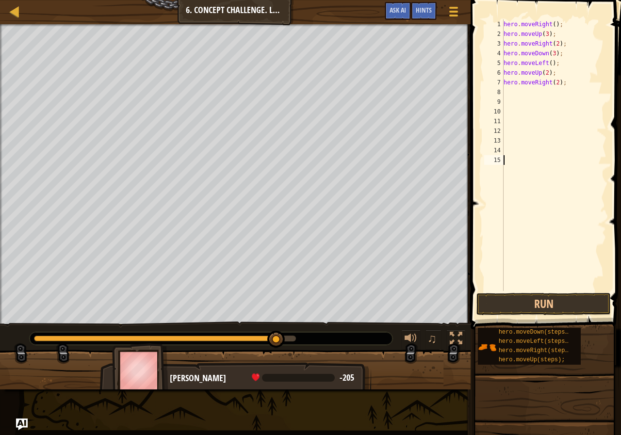
scroll to position [4, 0]
click at [566, 299] on button "Run" at bounding box center [544, 304] width 134 height 22
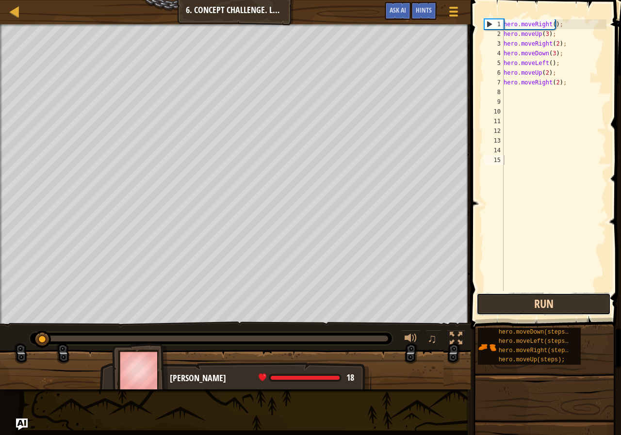
click at [566, 299] on button "Run" at bounding box center [544, 304] width 134 height 22
click at [566, 299] on button "Running" at bounding box center [544, 304] width 134 height 22
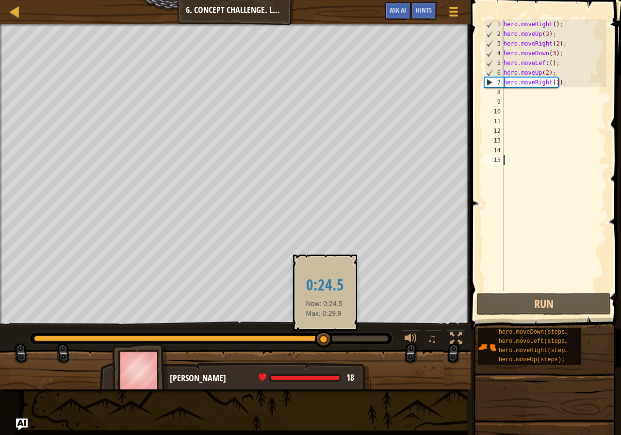
drag, startPoint x: 154, startPoint y: 338, endPoint x: 324, endPoint y: 342, distance: 170.4
click at [324, 342] on div at bounding box center [323, 339] width 17 height 17
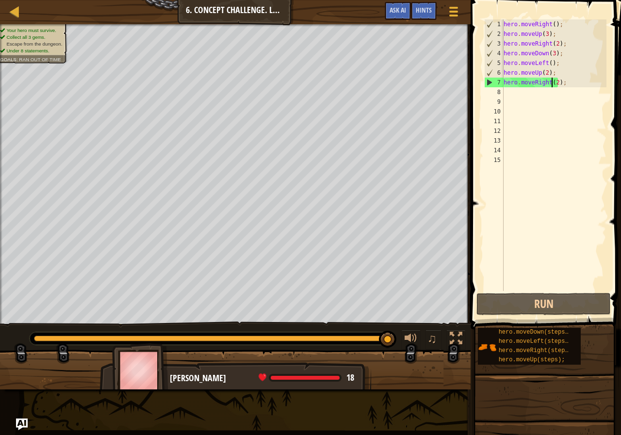
click at [553, 82] on div "hero . moveRight ( ) ; hero . moveUp ( 3 ) ; hero . moveRight ( 2 ) ; hero . mo…" at bounding box center [554, 164] width 105 height 291
click at [555, 77] on div "hero . moveRight ( ) ; hero . moveUp ( 3 ) ; hero . moveRight ( 2 ) ; hero . mo…" at bounding box center [554, 164] width 105 height 291
click at [558, 81] on div "hero . moveRight ( ) ; hero . moveUp ( 3 ) ; hero . moveRight ( 2 ) ; hero . mo…" at bounding box center [554, 164] width 105 height 291
click at [556, 82] on div "hero . moveRight ( ) ; hero . moveUp ( 3 ) ; hero . moveRight ( 2 ) ; hero . mo…" at bounding box center [554, 164] width 105 height 291
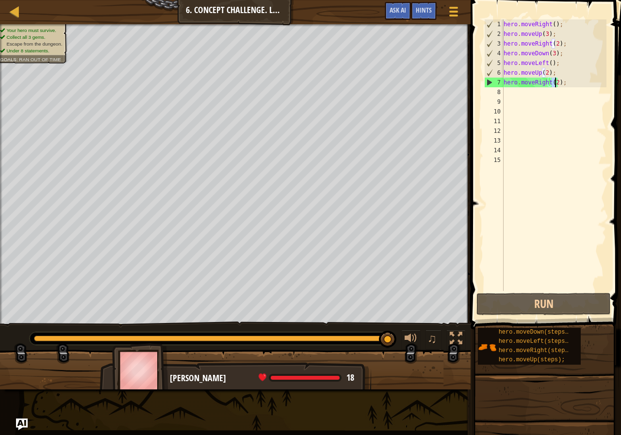
click at [556, 82] on div "hero . moveRight ( ) ; hero . moveUp ( 3 ) ; hero . moveRight ( 2 ) ; hero . mo…" at bounding box center [554, 155] width 105 height 272
click at [557, 82] on div "hero . moveRight ( ) ; hero . moveUp ( 3 ) ; hero . moveRight ( 2 ) ; hero . mo…" at bounding box center [554, 164] width 105 height 291
click at [555, 82] on div "hero . moveRight ( ) ; hero . moveUp ( 3 ) ; hero . moveRight ( 2 ) ; hero . mo…" at bounding box center [554, 164] width 105 height 291
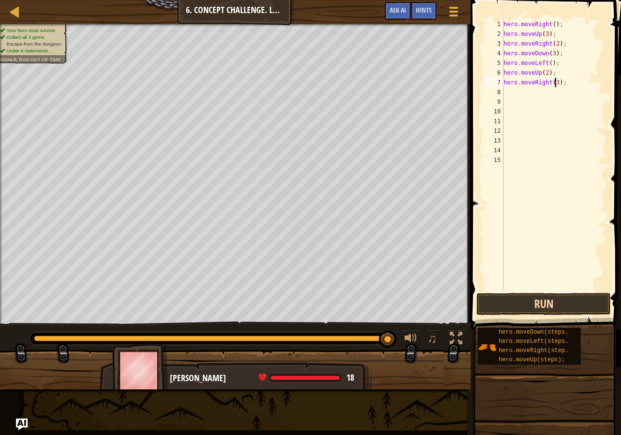
type textarea "hero.moveRight(3);"
click at [582, 294] on button "Run" at bounding box center [544, 304] width 134 height 22
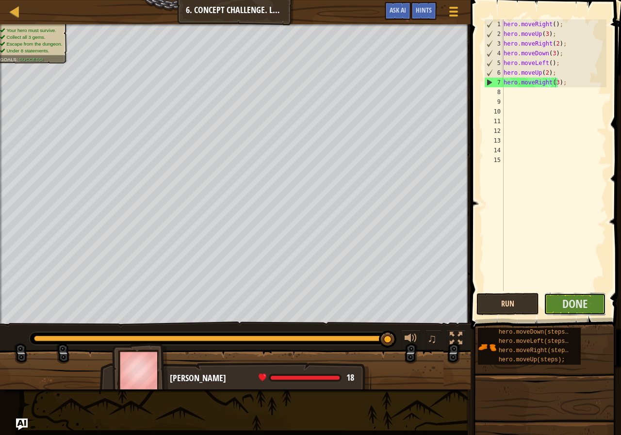
click at [582, 294] on button "Done" at bounding box center [575, 304] width 63 height 22
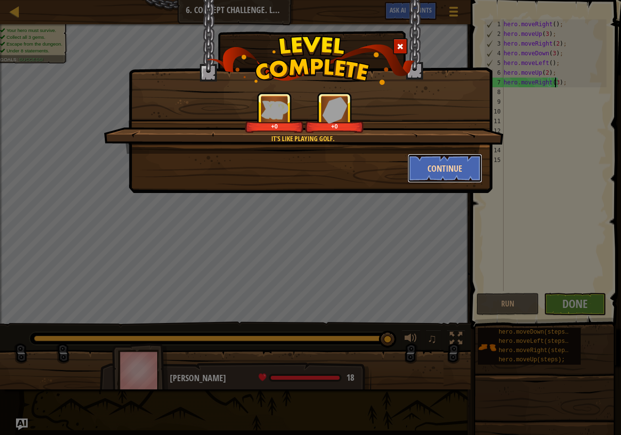
click at [416, 173] on button "Continue" at bounding box center [445, 168] width 75 height 29
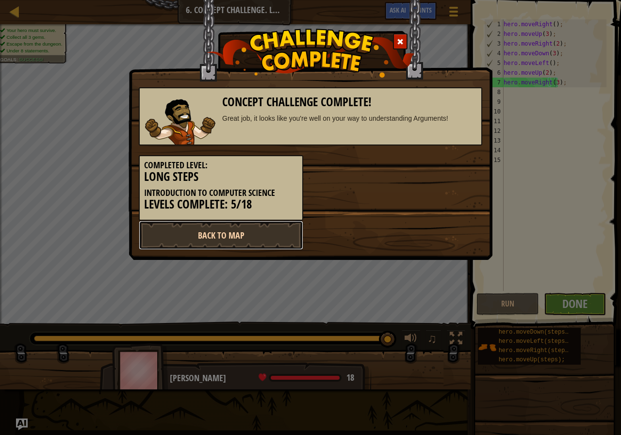
click at [231, 231] on link "Back to Map" at bounding box center [221, 235] width 165 height 29
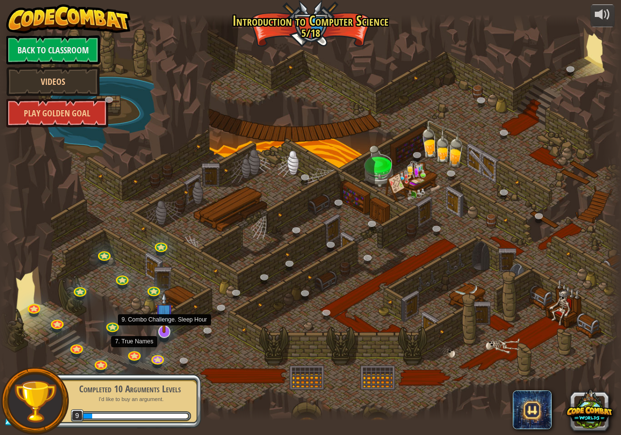
click at [168, 326] on img at bounding box center [164, 312] width 18 height 41
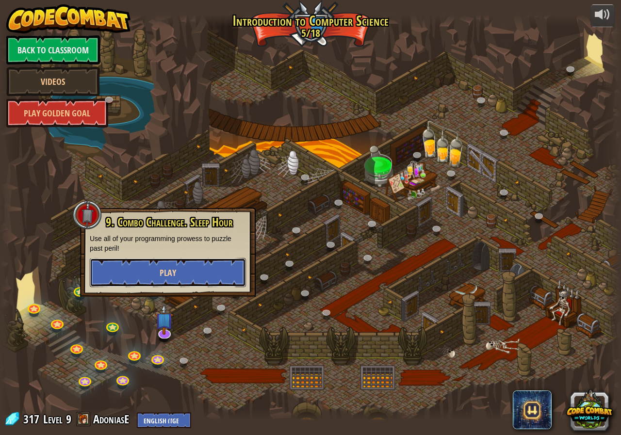
click at [192, 278] on button "Play" at bounding box center [168, 272] width 156 height 29
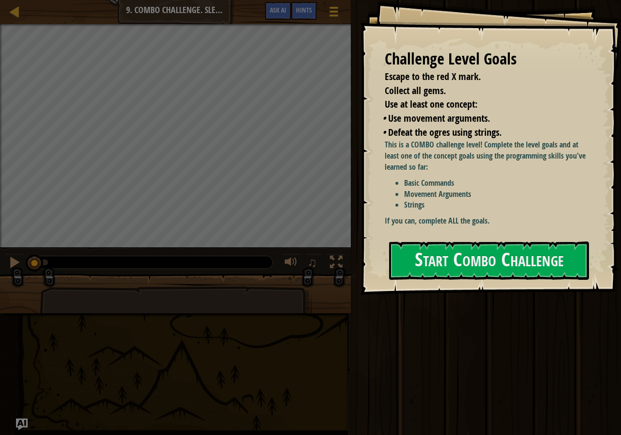
click at [464, 197] on li "Movement Arguments" at bounding box center [499, 194] width 190 height 11
click at [491, 229] on div "This is a COMBO challenge level! Complete the level goals and at least one of t…" at bounding box center [490, 185] width 210 height 92
click at [472, 280] on div "Start Combo Challenge" at bounding box center [489, 261] width 200 height 39
click at [479, 259] on button "Start Combo Challenge" at bounding box center [489, 261] width 200 height 38
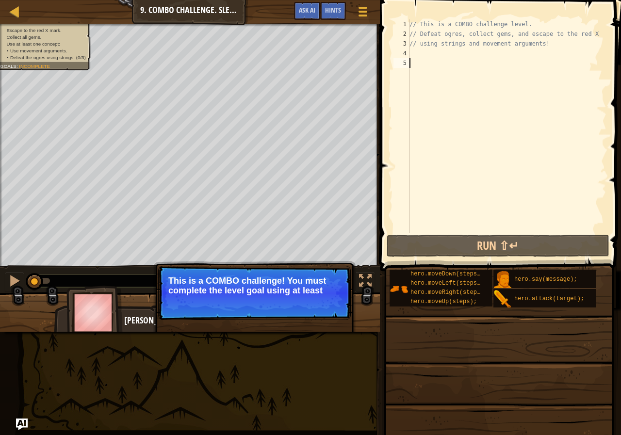
click at [280, 266] on p "Skip (esc) Continue This is a COMBO challenge! You must complete the level goal…" at bounding box center [254, 293] width 193 height 54
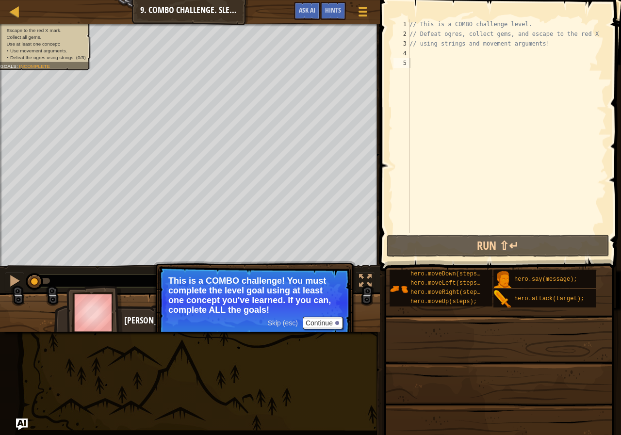
drag, startPoint x: 340, startPoint y: 279, endPoint x: 357, endPoint y: 292, distance: 21.8
click at [357, 291] on div "Escape to the red X mark. Collect all gems. Use at least one concept: • Use mov…" at bounding box center [310, 178] width 621 height 308
click at [322, 317] on button "Continue" at bounding box center [323, 323] width 40 height 13
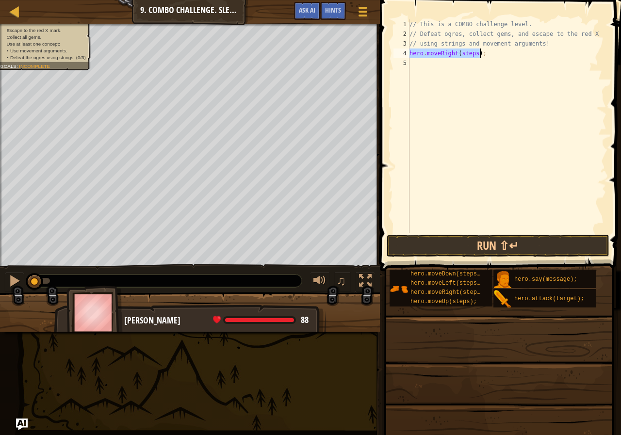
click at [467, 49] on div "// This is a COMBO challenge level. // Defeat ogres, collect gems, and escape t…" at bounding box center [507, 126] width 199 height 214
click at [469, 45] on div "// This is a COMBO challenge level. // Defeat ogres, collect gems, and escape t…" at bounding box center [507, 135] width 199 height 233
click at [469, 52] on div "// This is a COMBO challenge level. // Defeat ogres, collect gems, and escape t…" at bounding box center [507, 135] width 199 height 233
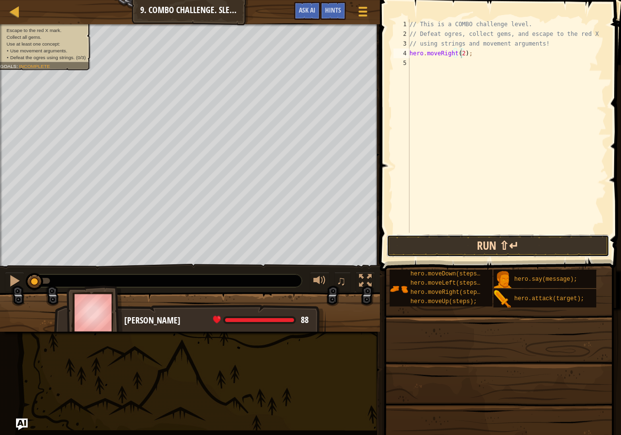
click at [542, 248] on button "Run ⇧↵" at bounding box center [498, 246] width 223 height 22
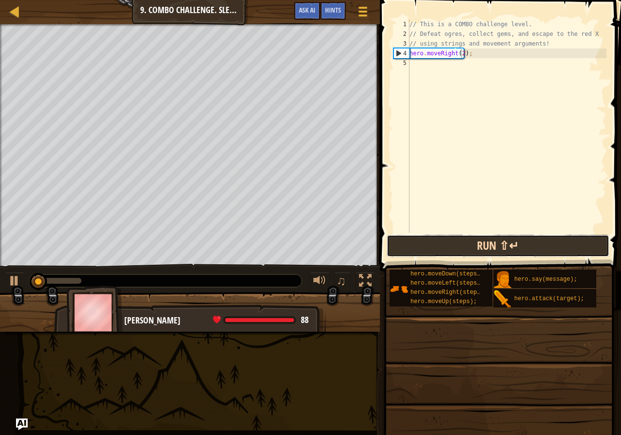
click at [542, 248] on button "Run ⇧↵" at bounding box center [498, 246] width 223 height 22
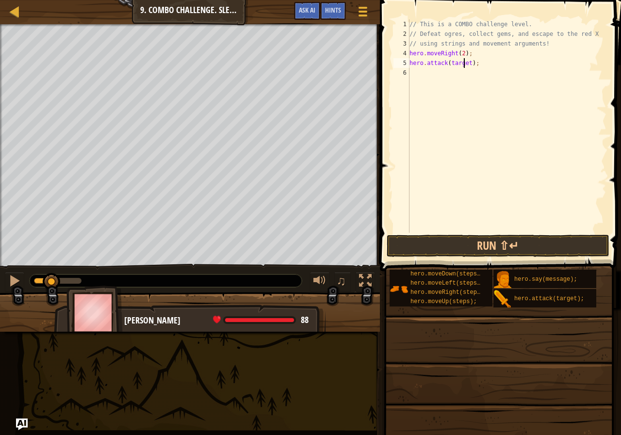
click at [462, 63] on div "// This is a COMBO challenge level. // Defeat ogres, collect gems, and escape t…" at bounding box center [507, 135] width 199 height 233
click at [439, 64] on div "// This is a COMBO challenge level. // Defeat ogres, collect gems, and escape t…" at bounding box center [507, 135] width 199 height 233
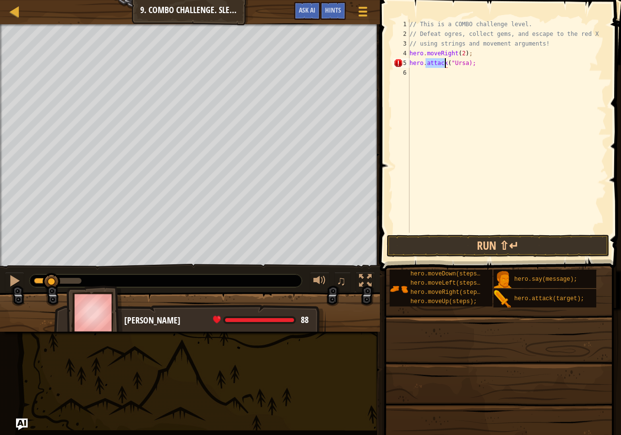
click at [459, 62] on div "// This is a COMBO challenge level. // Defeat ogres, collect gems, and escape t…" at bounding box center [507, 135] width 199 height 233
click at [462, 61] on div "// This is a COMBO challenge level. // Defeat ogres, collect gems, and escape t…" at bounding box center [507, 135] width 199 height 233
click at [461, 61] on div "// This is a COMBO challenge level. // Defeat ogres, collect gems, and escape t…" at bounding box center [507, 135] width 199 height 233
click at [465, 63] on div "// This is a COMBO challenge level. // Defeat ogres, collect gems, and escape t…" at bounding box center [507, 135] width 199 height 233
click at [439, 57] on div "// This is a COMBO challenge level. // Defeat ogres, collect gems, and escape t…" at bounding box center [507, 135] width 199 height 233
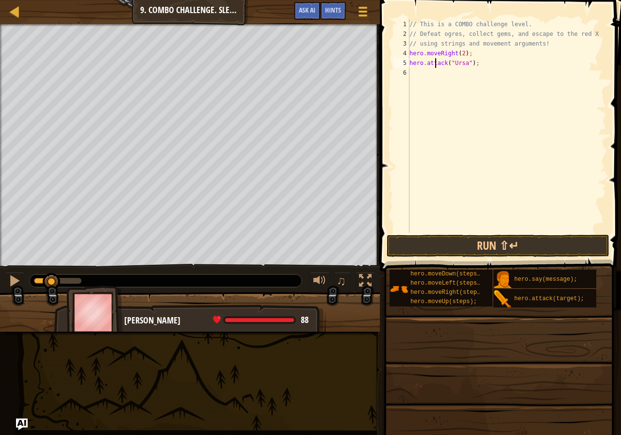
click at [437, 64] on div "// This is a COMBO challenge level. // Defeat ogres, collect gems, and escape t…" at bounding box center [507, 135] width 199 height 233
type textarea "hero.attack("Ursa");"
click at [417, 76] on div "// This is a COMBO challenge level. // Defeat ogres, collect gems, and escape t…" at bounding box center [507, 126] width 199 height 214
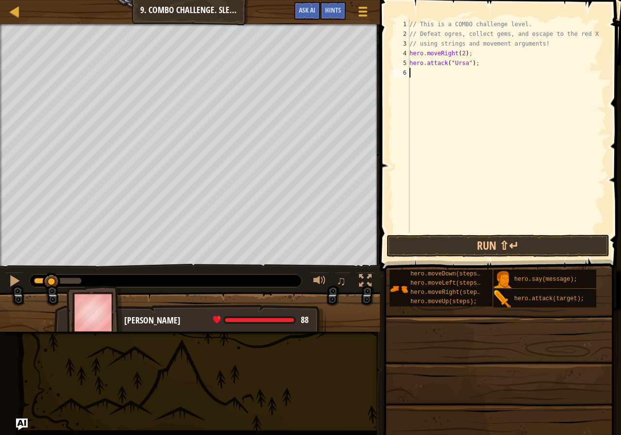
scroll to position [4, 0]
click at [422, 236] on button "Run ⇧↵" at bounding box center [498, 246] width 223 height 22
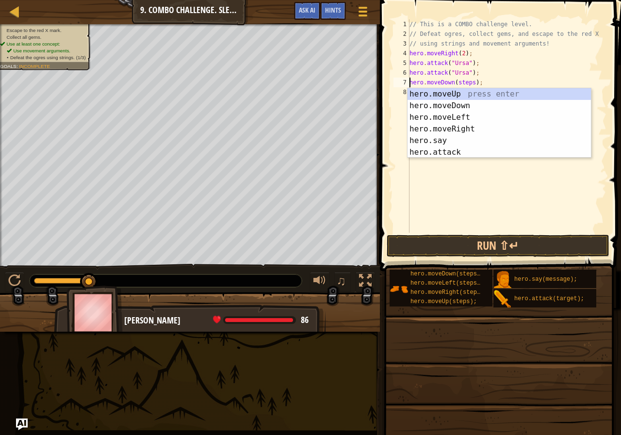
click at [501, 263] on span at bounding box center [499, 403] width 234 height 287
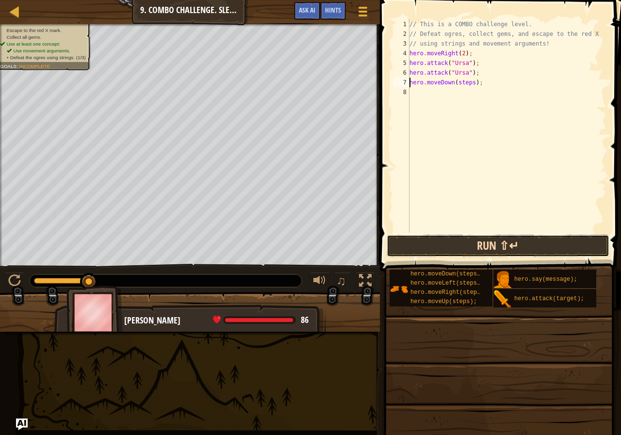
click at [500, 241] on button "Run ⇧↵" at bounding box center [498, 246] width 223 height 22
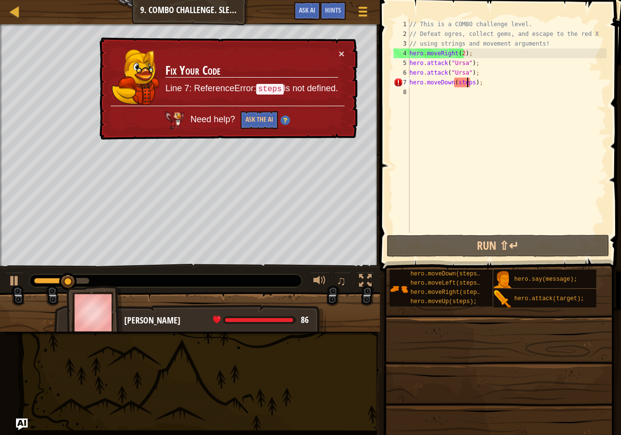
click at [466, 83] on div "// This is a COMBO challenge level. // Defeat ogres, collect gems, and escape t…" at bounding box center [507, 135] width 199 height 233
type textarea "hero.moveDown();"
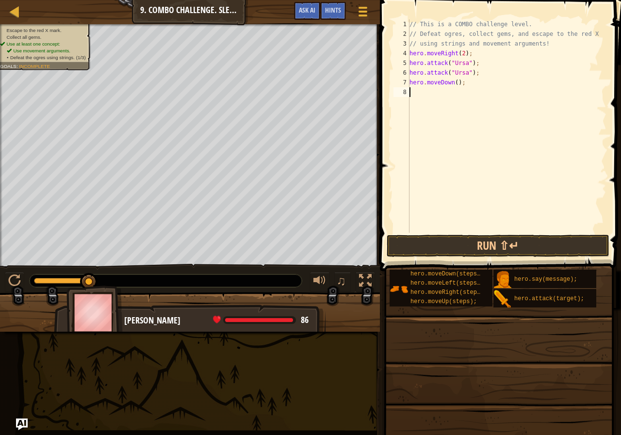
click at [513, 231] on div "// This is a COMBO challenge level. // Defeat ogres, collect gems, and escape t…" at bounding box center [507, 135] width 199 height 233
click at [517, 244] on button "Run ⇧↵" at bounding box center [498, 246] width 223 height 22
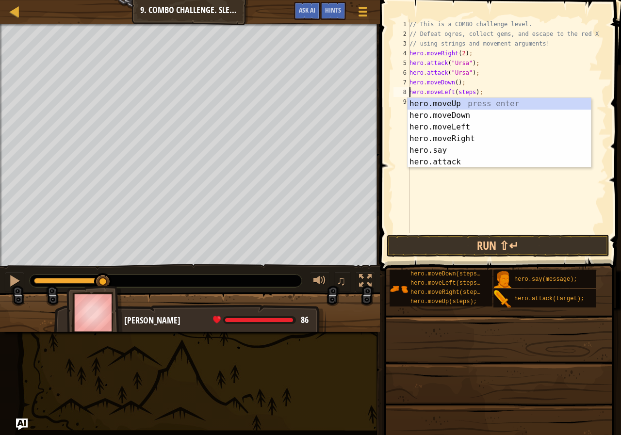
click at [461, 91] on div "// This is a COMBO challenge level. // Defeat ogres, collect gems, and escape t…" at bounding box center [507, 135] width 199 height 233
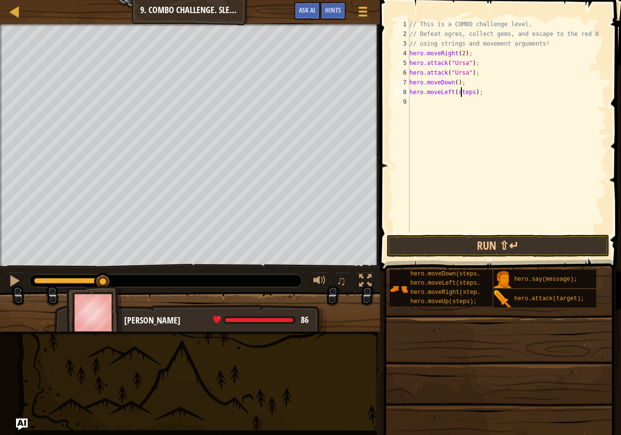
click at [461, 91] on div "// This is a COMBO challenge level. // Defeat ogres, collect gems, and escape t…" at bounding box center [507, 135] width 199 height 233
type textarea "hero.moveLeft(2);"
click at [498, 217] on div "// This is a COMBO challenge level. // Defeat ogres, collect gems, and escape t…" at bounding box center [507, 135] width 199 height 233
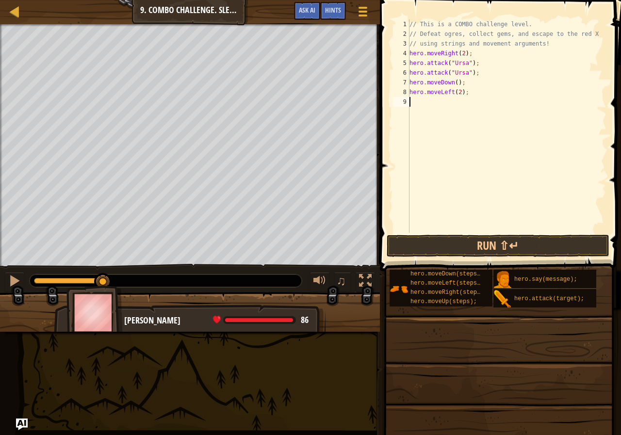
click at [503, 229] on div "// This is a COMBO challenge level. // Defeat ogres, collect gems, and escape t…" at bounding box center [507, 135] width 199 height 233
click at [515, 238] on button "Run ⇧↵" at bounding box center [498, 246] width 223 height 22
click at [461, 101] on div "// This is a COMBO challenge level. // Defeat ogres, collect gems, and escape t…" at bounding box center [509, 135] width 196 height 233
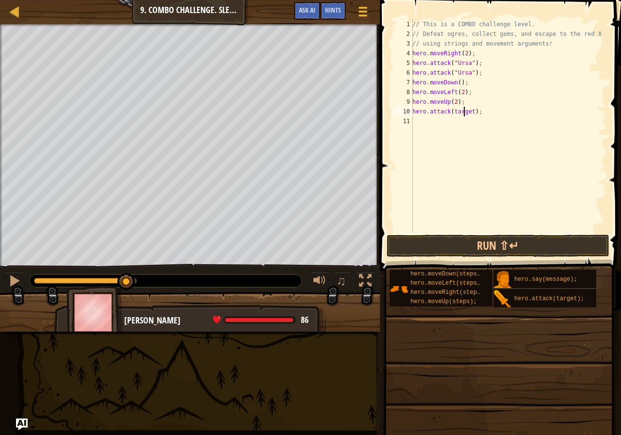
click at [462, 110] on div "// This is a COMBO challenge level. // Defeat ogres, collect gems, and escape t…" at bounding box center [509, 135] width 196 height 233
click at [446, 114] on div "// This is a COMBO challenge level. // Defeat ogres, collect gems, and escape t…" at bounding box center [509, 135] width 196 height 233
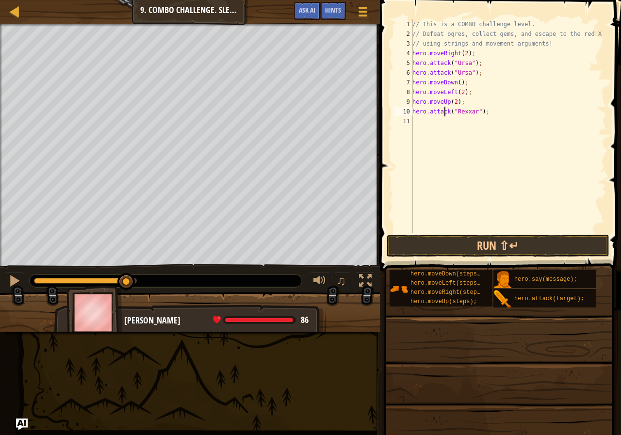
click at [446, 114] on div "// This is a COMBO challenge level. // Defeat ogres, collect gems, and escape t…" at bounding box center [509, 135] width 196 height 233
click at [443, 115] on div "// This is a COMBO challenge level. // Defeat ogres, collect gems, and escape t…" at bounding box center [509, 135] width 196 height 233
click at [422, 113] on div "// This is a COMBO challenge level. // Defeat ogres, collect gems, and escape t…" at bounding box center [509, 135] width 196 height 233
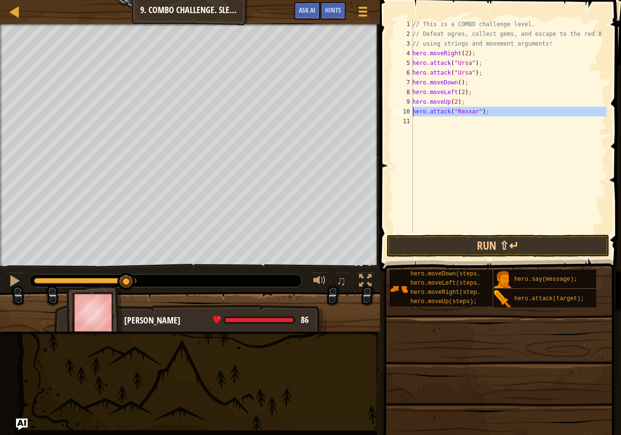
click at [422, 113] on div "// This is a COMBO challenge level. // Defeat ogres, collect gems, and escape t…" at bounding box center [509, 135] width 196 height 233
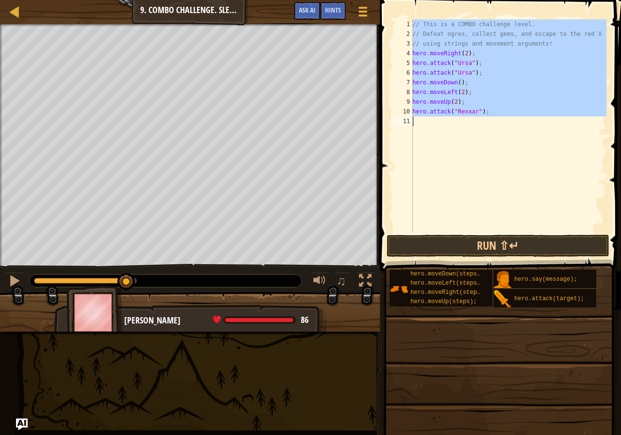
click at [433, 111] on div "// This is a COMBO challenge level. // Defeat ogres, collect gems, and escape t…" at bounding box center [509, 126] width 196 height 214
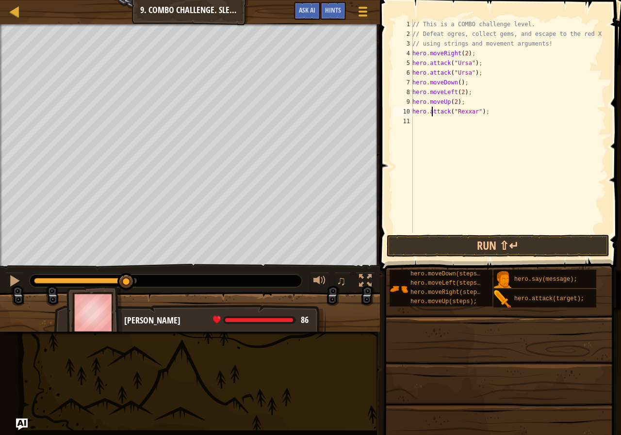
click at [439, 112] on div "// This is a COMBO challenge level. // Defeat ogres, collect gems, and escape t…" at bounding box center [509, 135] width 196 height 233
type textarea "hero.attack("Rexxar");"
click at [421, 121] on div "// This is a COMBO challenge level. // Defeat ogres, collect gems, and escape t…" at bounding box center [509, 126] width 196 height 214
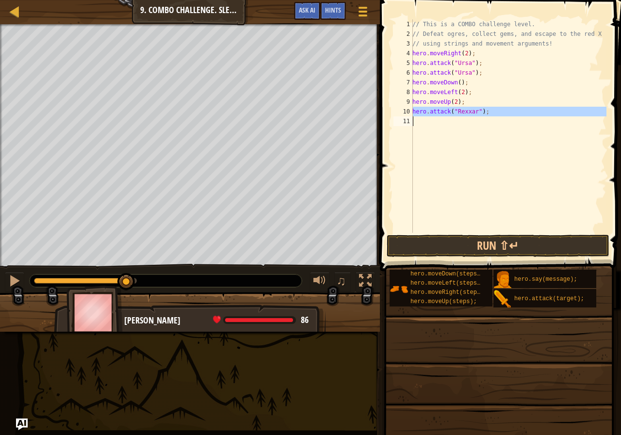
scroll to position [4, 0]
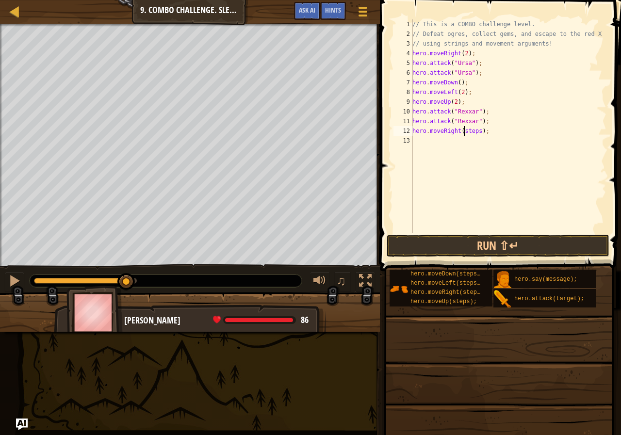
click at [464, 130] on div "// This is a COMBO challenge level. // Defeat ogres, collect gems, and escape t…" at bounding box center [509, 135] width 196 height 233
type textarea "hero.moveRight(1);"
click at [539, 199] on div "// This is a COMBO challenge level. // Defeat ogres, collect gems, and escape t…" at bounding box center [509, 135] width 196 height 233
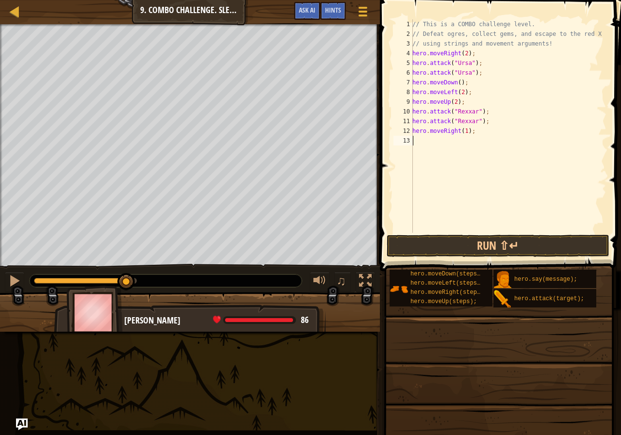
scroll to position [4, 0]
click at [449, 132] on div "// This is a COMBO challenge level. // Defeat ogres, collect gems, and escape t…" at bounding box center [509, 135] width 196 height 233
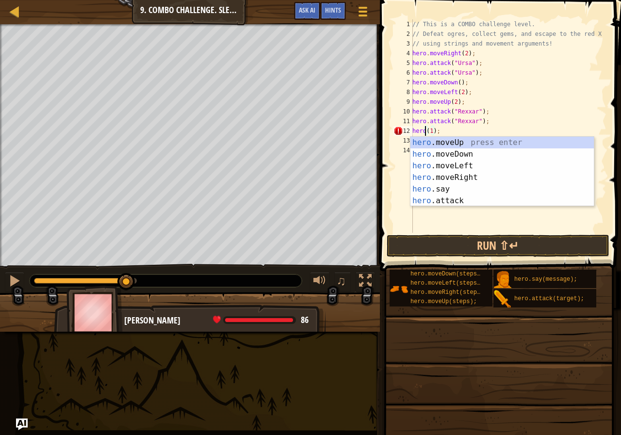
click at [450, 131] on div "// This is a COMBO challenge level. // Defeat ogres, collect gems, and escape t…" at bounding box center [509, 135] width 196 height 233
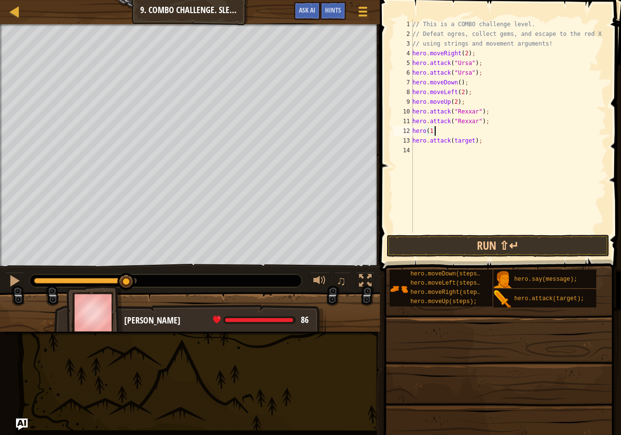
scroll to position [4, 0]
type textarea "h"
type textarea "hero.attack("Rexxar")"
click at [496, 231] on div "// This is a COMBO challenge level. // Defeat ogres, collect gems, and escape t…" at bounding box center [509, 135] width 196 height 233
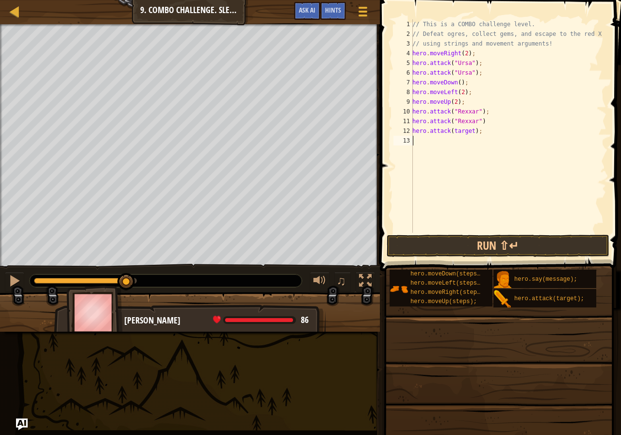
scroll to position [4, 0]
click at [488, 136] on div "// This is a COMBO challenge level. // Defeat ogres, collect gems, and escape t…" at bounding box center [509, 135] width 196 height 233
click at [469, 124] on div "// This is a COMBO challenge level. // Defeat ogres, collect gems, and escape t…" at bounding box center [509, 135] width 196 height 233
drag, startPoint x: 471, startPoint y: 125, endPoint x: 476, endPoint y: 127, distance: 5.4
click at [476, 127] on div "// This is a COMBO challenge level. // Defeat ogres, collect gems, and escape t…" at bounding box center [509, 135] width 196 height 233
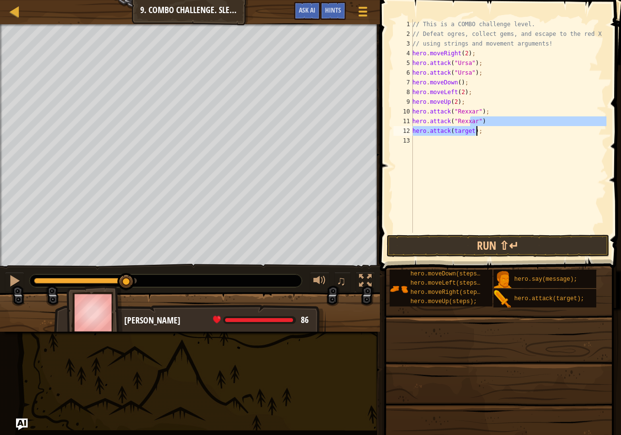
click at [478, 135] on div "// This is a COMBO challenge level. // Defeat ogres, collect gems, and escape t…" at bounding box center [509, 126] width 196 height 214
click at [478, 135] on div "// This is a COMBO challenge level. // Defeat ogres, collect gems, and escape t…" at bounding box center [509, 135] width 196 height 233
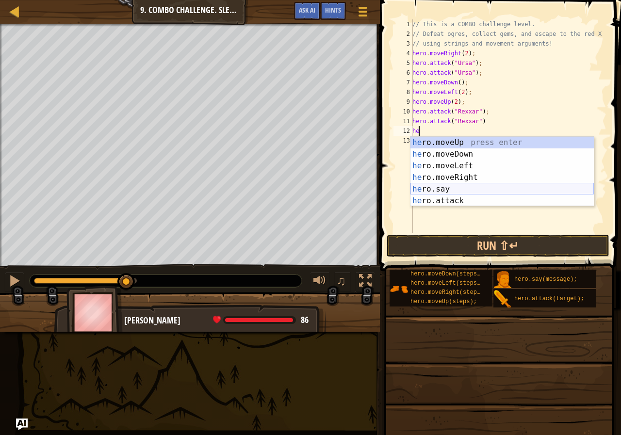
type textarea "h"
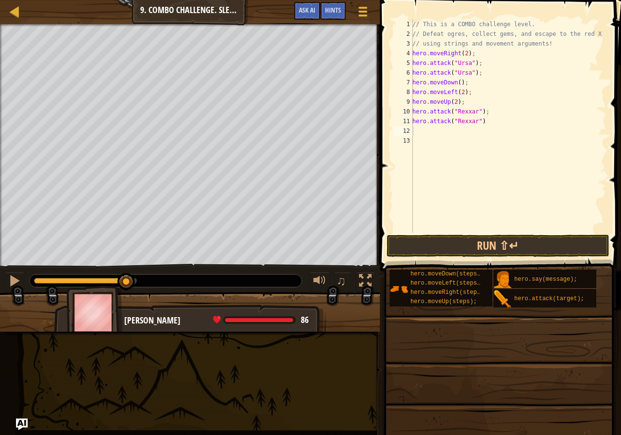
click at [519, 234] on span at bounding box center [501, 122] width 249 height 300
click at [543, 236] on button "Run ⇧↵" at bounding box center [498, 246] width 223 height 22
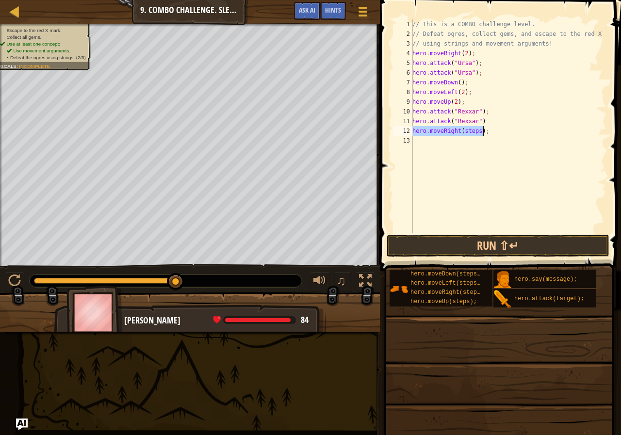
click at [467, 135] on div "// This is a COMBO challenge level. // Defeat ogres, collect gems, and escape t…" at bounding box center [509, 126] width 196 height 214
click at [467, 135] on div "// This is a COMBO challenge level. // Defeat ogres, collect gems, and escape t…" at bounding box center [509, 135] width 196 height 233
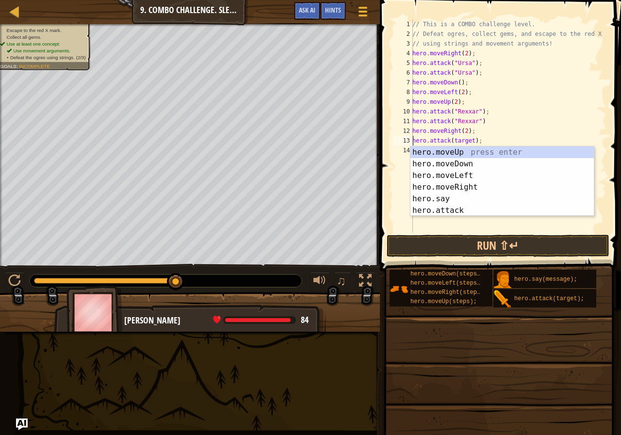
click at [460, 140] on div "// This is a COMBO challenge level. // Defeat ogres, collect gems, and escape t…" at bounding box center [509, 135] width 196 height 233
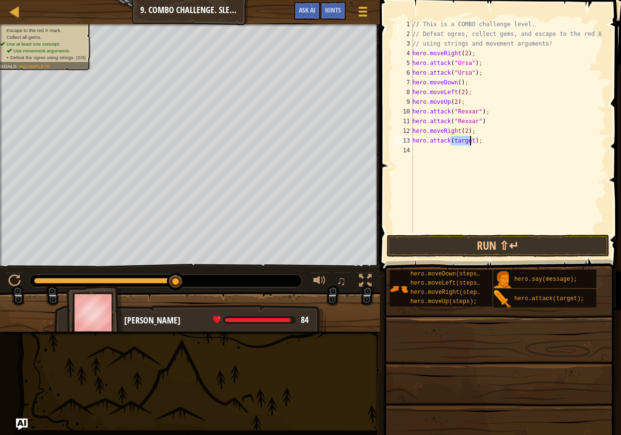
click at [460, 140] on div "// This is a COMBO challenge level. // Defeat ogres, collect gems, and escape t…" at bounding box center [509, 135] width 196 height 233
click at [431, 141] on div "// This is a COMBO challenge level. // Defeat ogres, collect gems, and escape t…" at bounding box center [509, 135] width 196 height 233
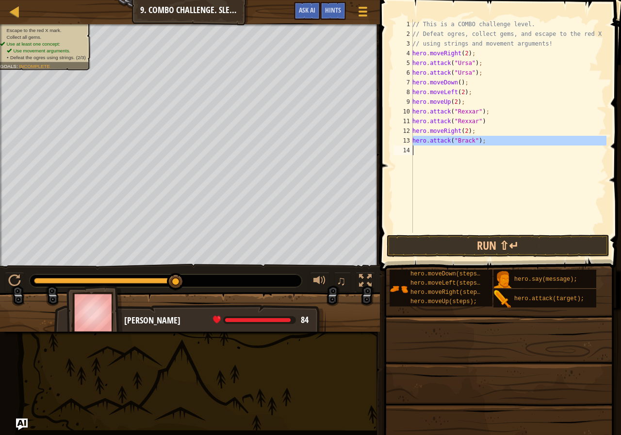
type textarea "hero.attack("[PERSON_NAME]");"
click at [423, 153] on div "// This is a COMBO challenge level. // Defeat ogres, collect gems, and escape t…" at bounding box center [509, 126] width 196 height 214
click at [422, 151] on div "// This is a COMBO challenge level. // Defeat ogres, collect gems, and escape t…" at bounding box center [509, 135] width 196 height 233
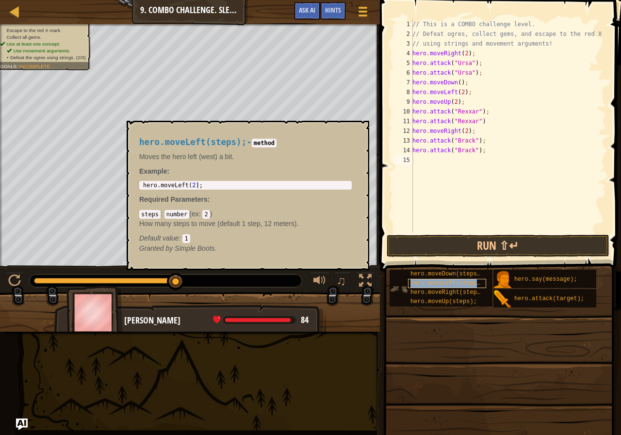
click at [428, 287] on div "hero.moveLeft(steps);" at bounding box center [447, 283] width 78 height 9
click at [468, 164] on div "// This is a COMBO challenge level. // Defeat ogres, collect gems, and escape t…" at bounding box center [509, 135] width 196 height 233
type textarea "hero.moveRight(2);"
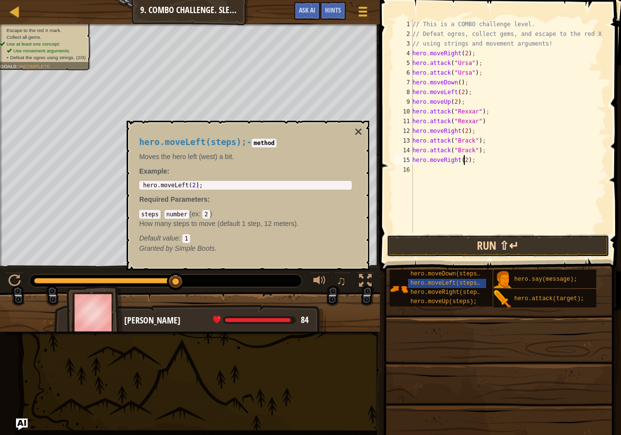
click at [534, 248] on button "Run ⇧↵" at bounding box center [498, 246] width 223 height 22
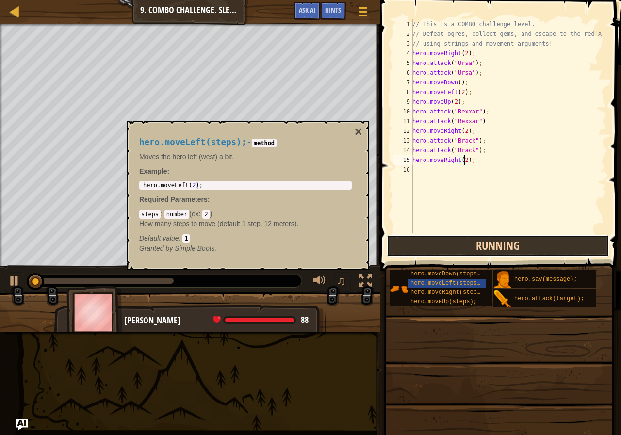
click at [534, 248] on button "Running" at bounding box center [498, 246] width 223 height 22
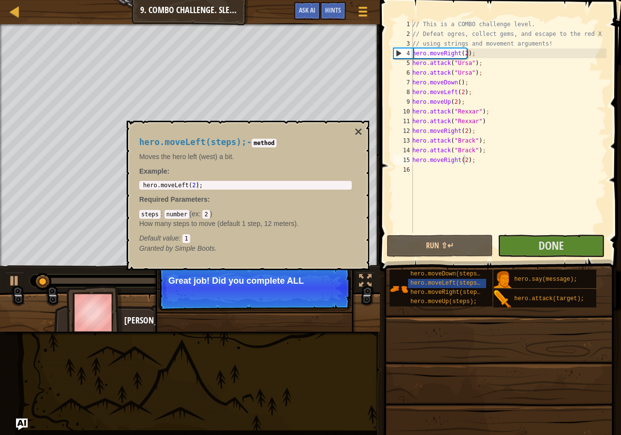
click at [356, 122] on div "hero.moveLeft(steps); - method Moves the hero left (west) a bit. Example : 1 he…" at bounding box center [248, 195] width 243 height 149
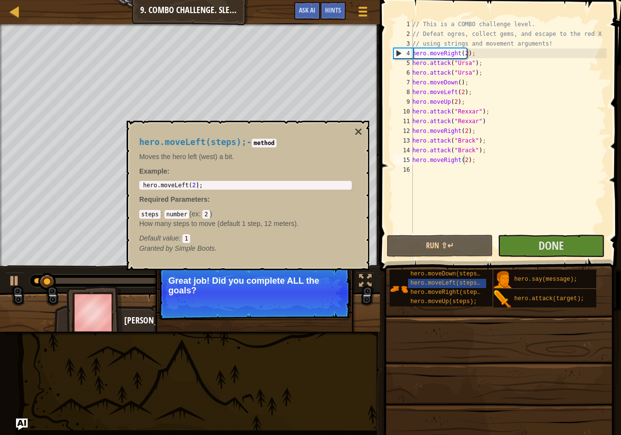
click at [363, 128] on div "hero.moveLeft(steps); - method Moves the hero left (west) a bit. Example : 1 he…" at bounding box center [248, 195] width 243 height 149
click at [358, 130] on button "×" at bounding box center [359, 132] width 8 height 14
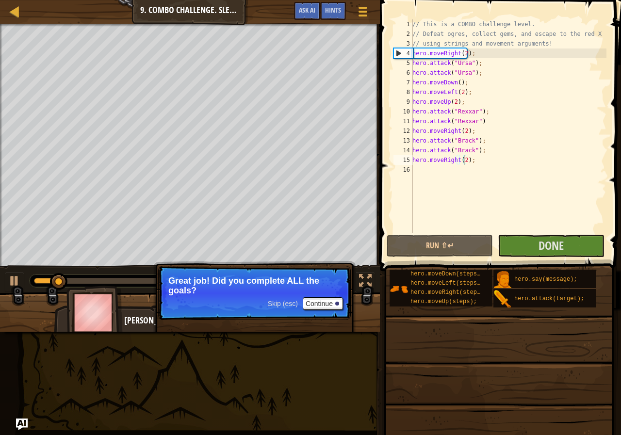
click at [299, 299] on div "Skip (esc) Continue" at bounding box center [305, 303] width 75 height 13
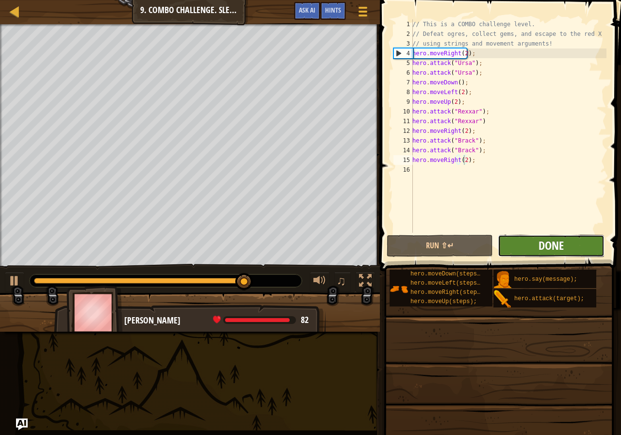
click at [547, 244] on span "Done" at bounding box center [551, 246] width 25 height 16
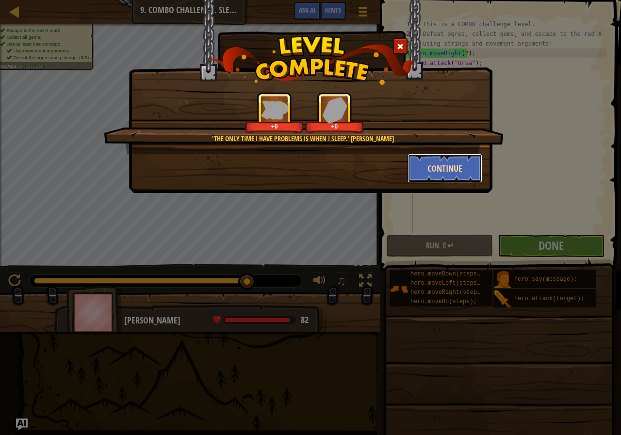
click at [439, 163] on button "Continue" at bounding box center [445, 168] width 75 height 29
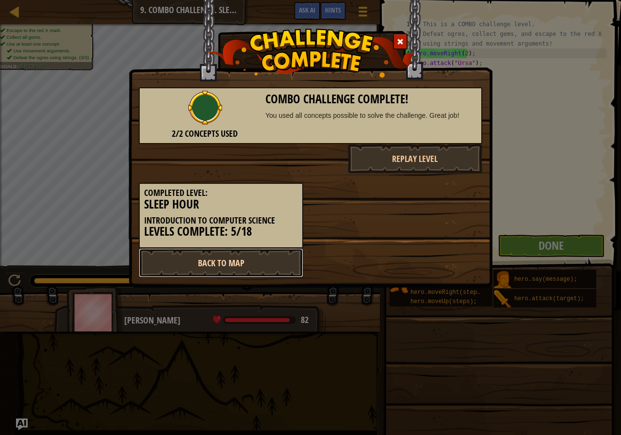
click at [233, 256] on link "Back to Map" at bounding box center [221, 262] width 165 height 29
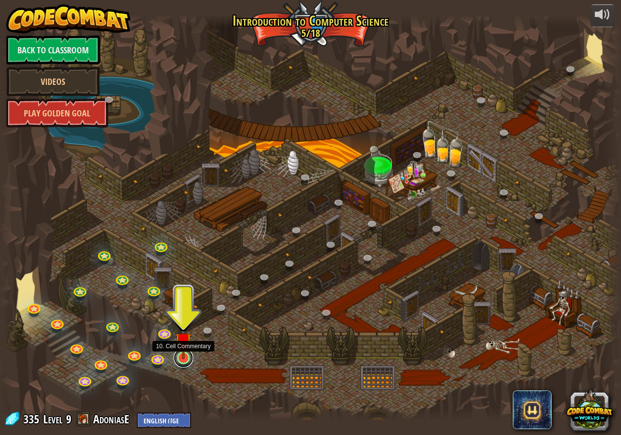
click at [180, 362] on link at bounding box center [183, 357] width 19 height 19
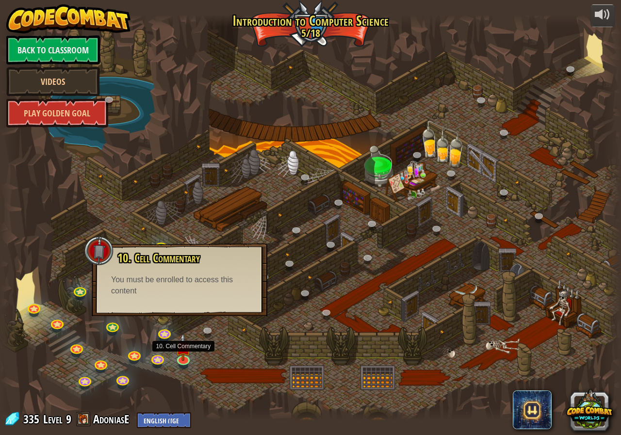
click at [192, 341] on div at bounding box center [310, 218] width 621 height 406
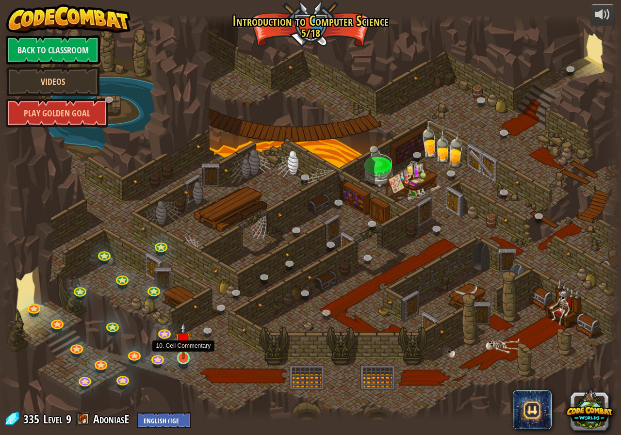
click at [188, 357] on img at bounding box center [183, 340] width 16 height 37
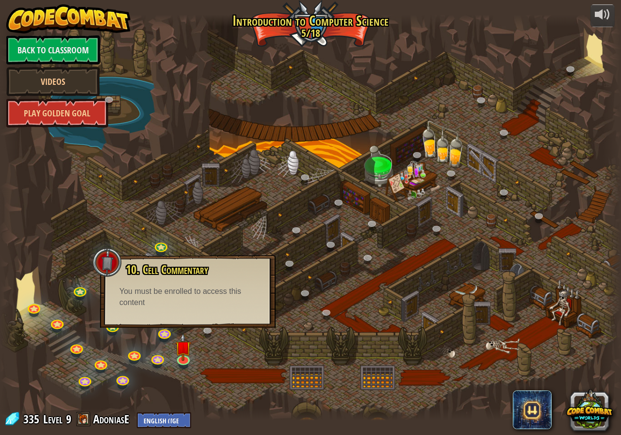
click at [216, 286] on div "You must be enrolled to access this content" at bounding box center [187, 297] width 137 height 22
drag, startPoint x: 217, startPoint y: 283, endPoint x: 220, endPoint y: 273, distance: 11.2
click at [220, 273] on div "10. Cell Commentary Trapped in a prison cell with the famous wizard! Say the pa…" at bounding box center [188, 285] width 156 height 45
click at [95, 40] on link "Back to Classroom" at bounding box center [53, 49] width 94 height 29
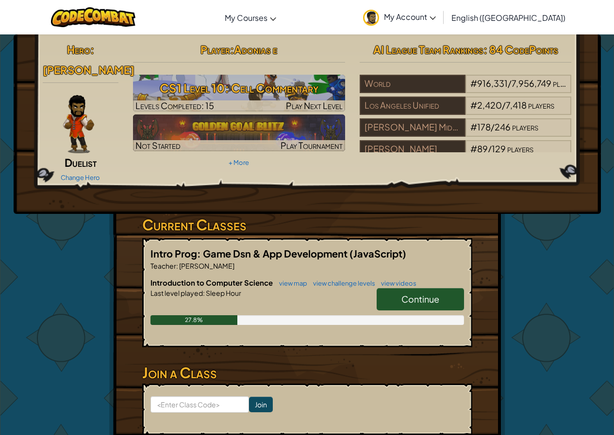
click at [429, 294] on span "Continue" at bounding box center [420, 299] width 38 height 11
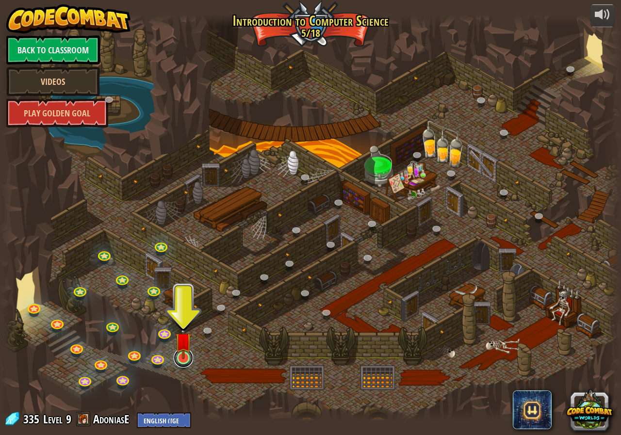
click at [174, 362] on div "25. Kithgard Gates (Locked By Teacher) Escape the Kithgard dungeons, and don't …" at bounding box center [310, 218] width 621 height 406
click at [179, 357] on img at bounding box center [183, 340] width 16 height 37
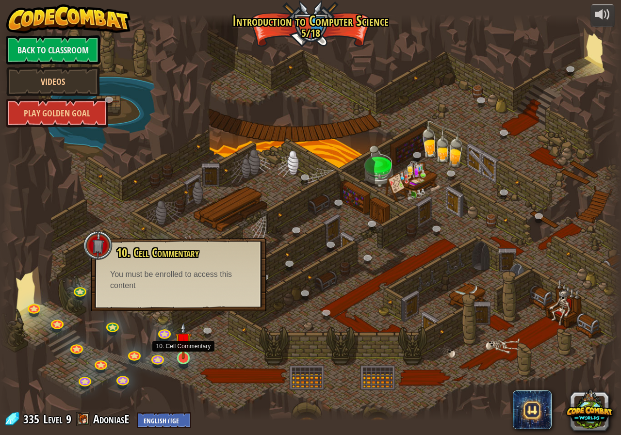
click at [188, 348] on img at bounding box center [183, 340] width 16 height 37
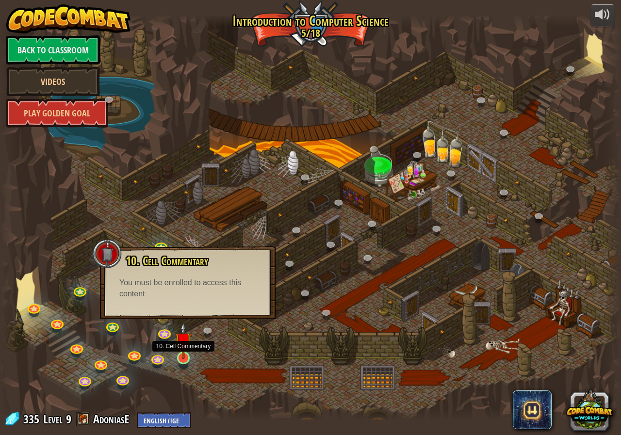
click at [188, 348] on img at bounding box center [183, 340] width 16 height 37
click at [184, 368] on div at bounding box center [184, 365] width 10 height 7
click at [13, 3] on div "powered by Back to Classroom Videos Play Golden Goal 25. Kithgard Gates (Locked…" at bounding box center [310, 217] width 621 height 435
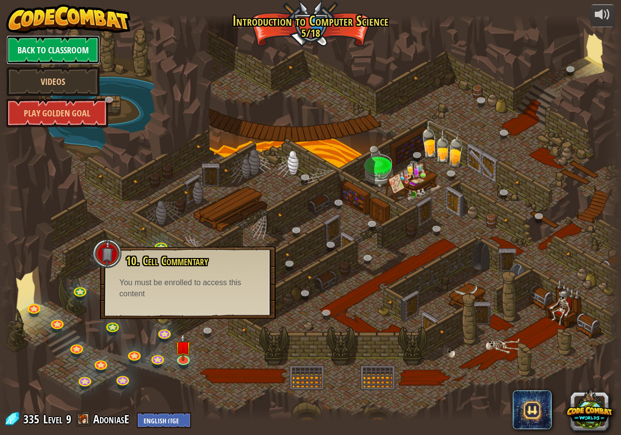
click at [57, 52] on link "Back to Classroom" at bounding box center [53, 49] width 94 height 29
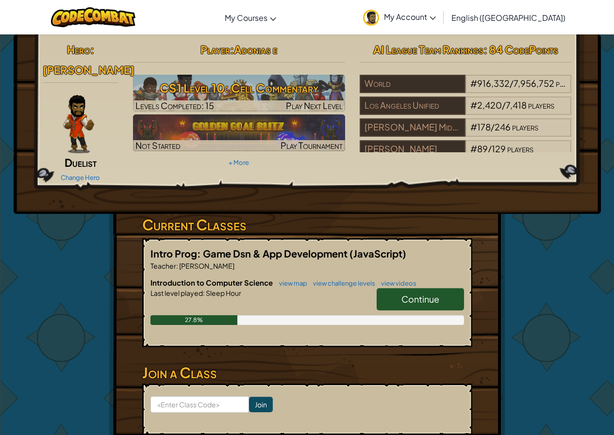
click at [441, 8] on link "My Account" at bounding box center [399, 17] width 82 height 31
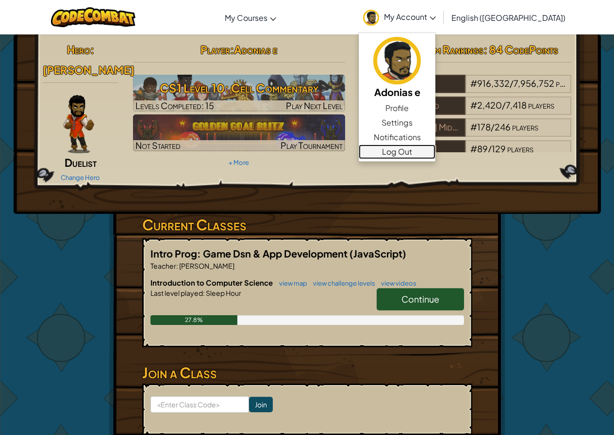
click at [435, 154] on link "Log Out" at bounding box center [397, 152] width 77 height 15
